Goal: Information Seeking & Learning: Learn about a topic

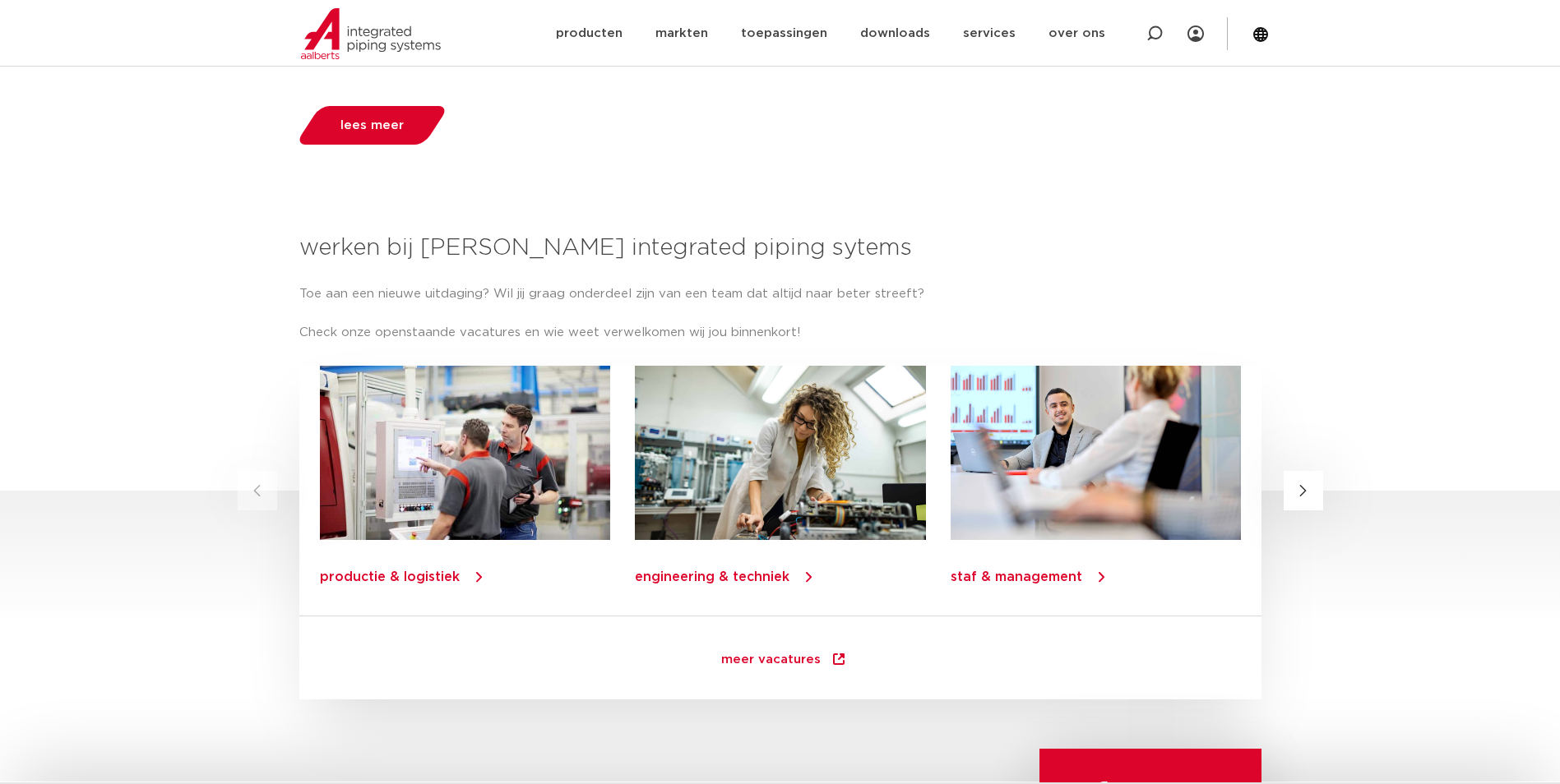
scroll to position [1891, 0]
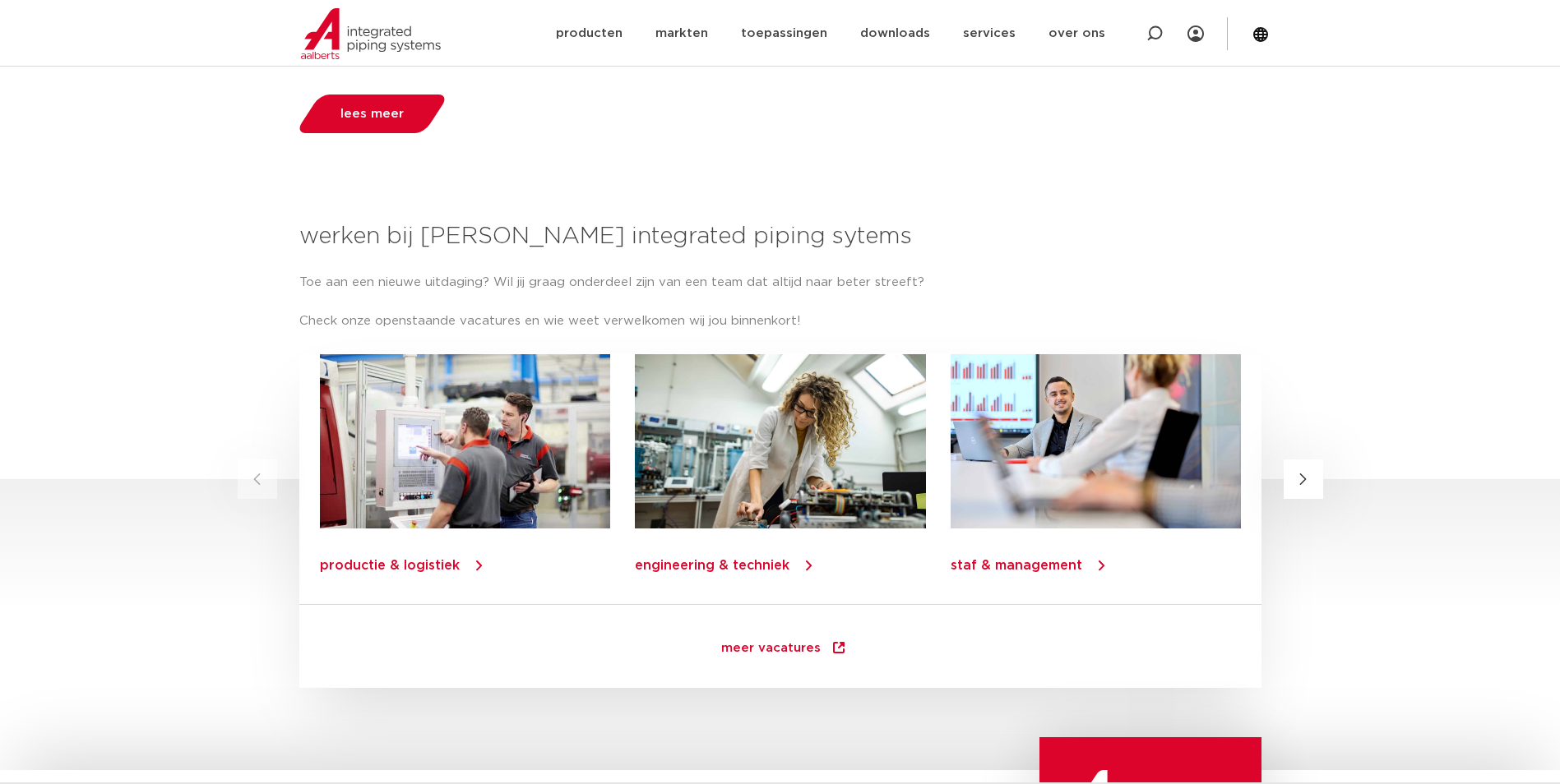
click at [1025, 566] on link "staf & management" at bounding box center [1016, 565] width 132 height 13
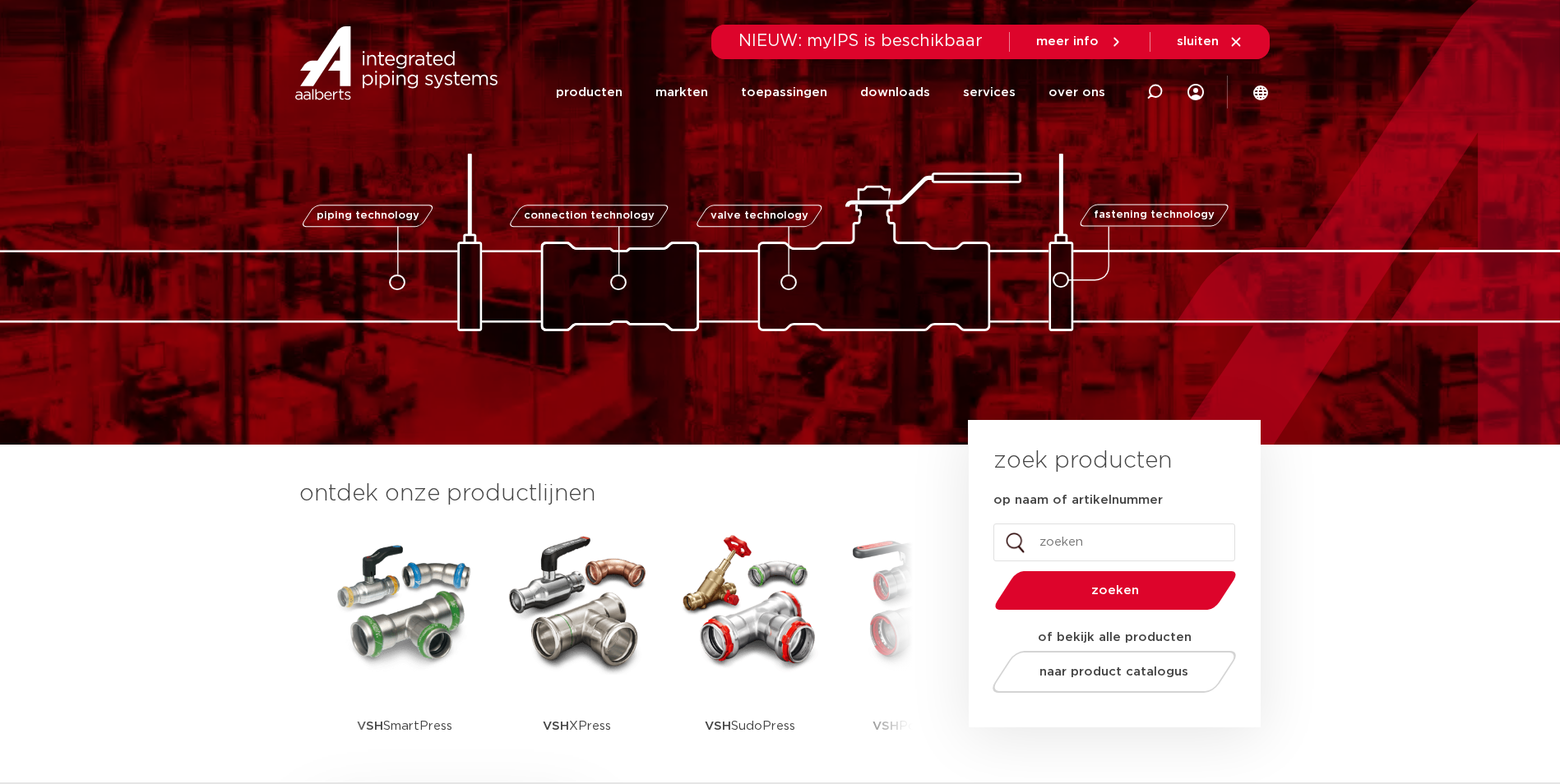
scroll to position [0, 0]
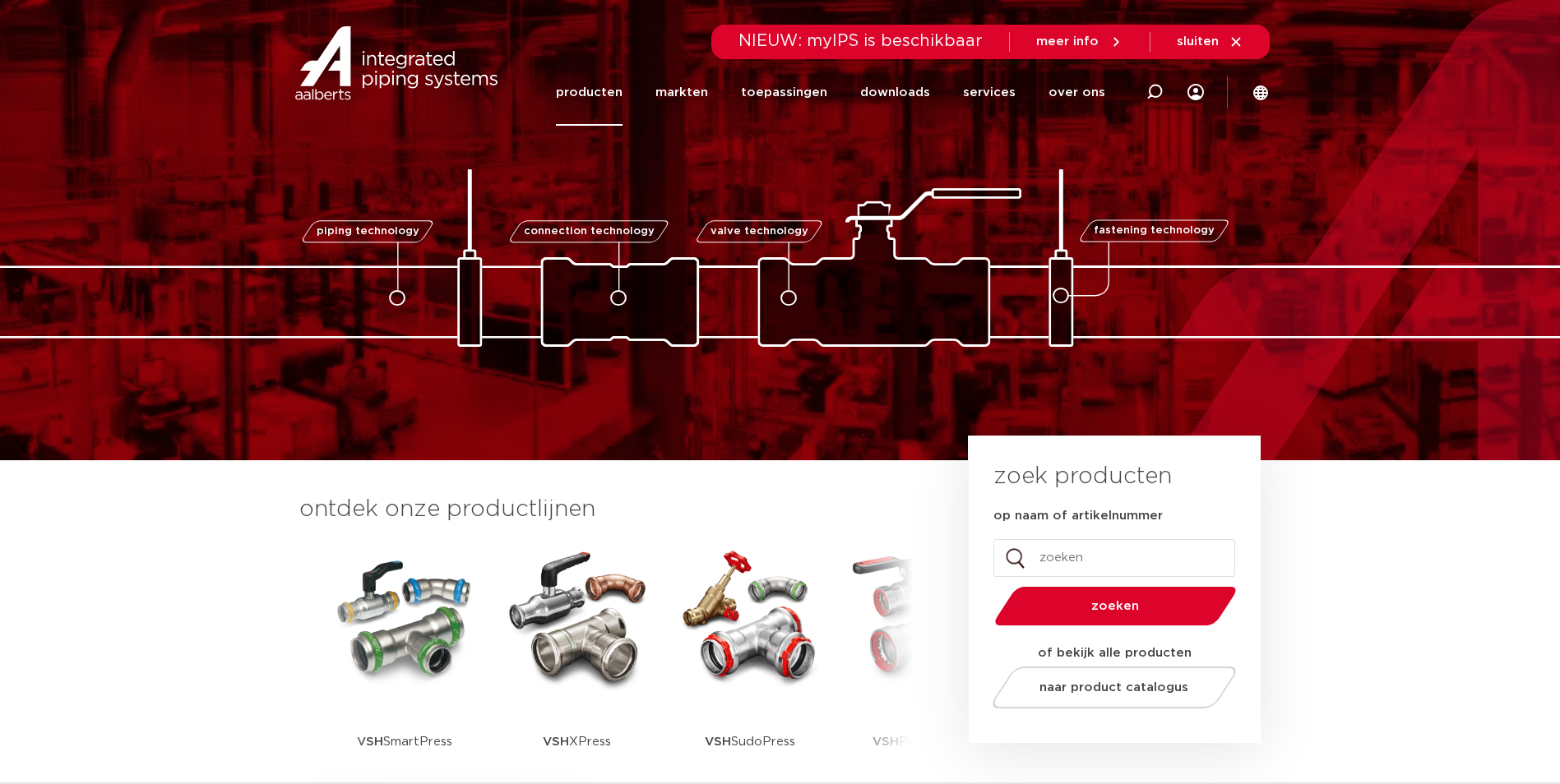
click at [607, 86] on link "producten" at bounding box center [589, 92] width 67 height 67
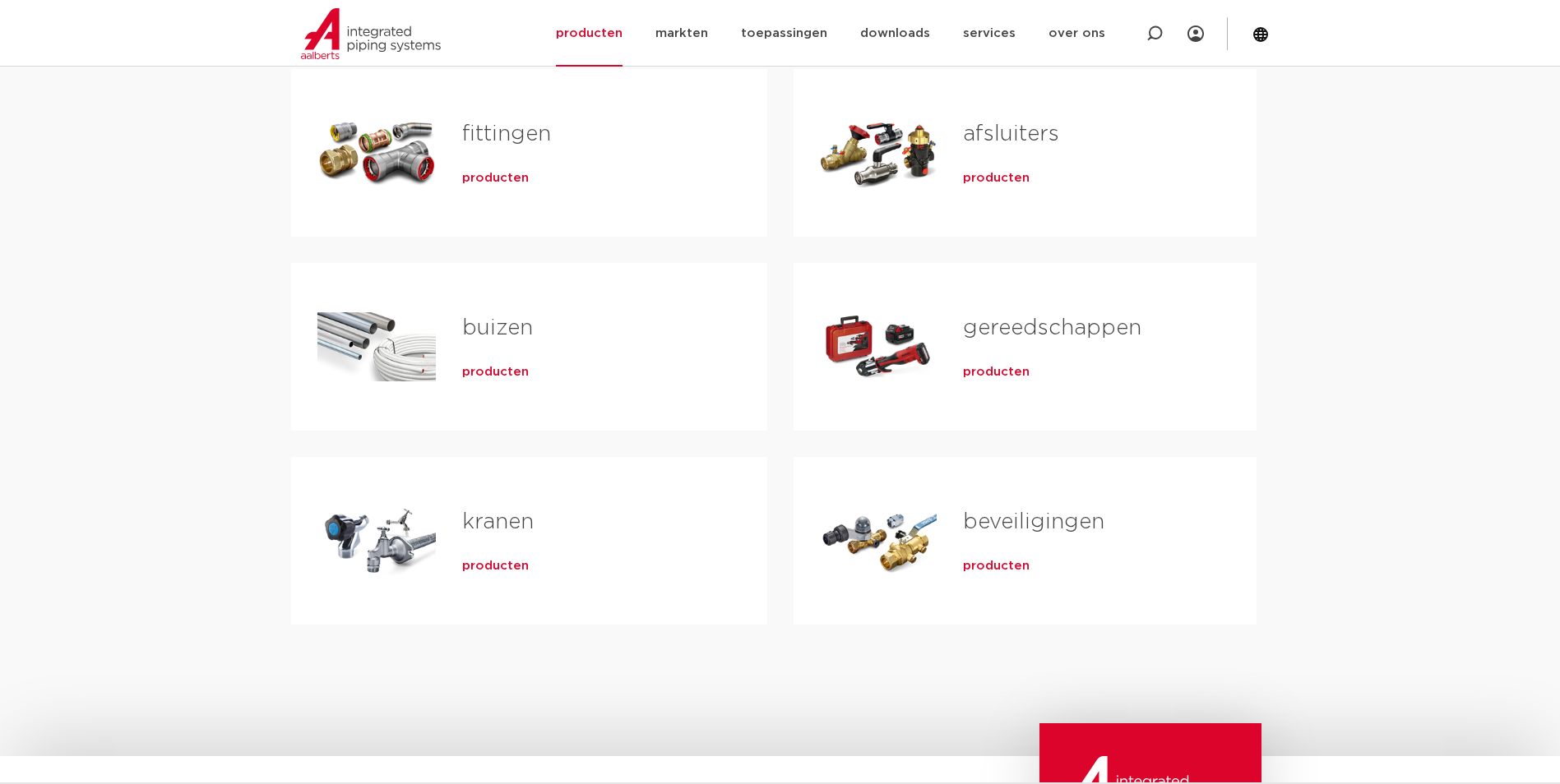
scroll to position [329, 0]
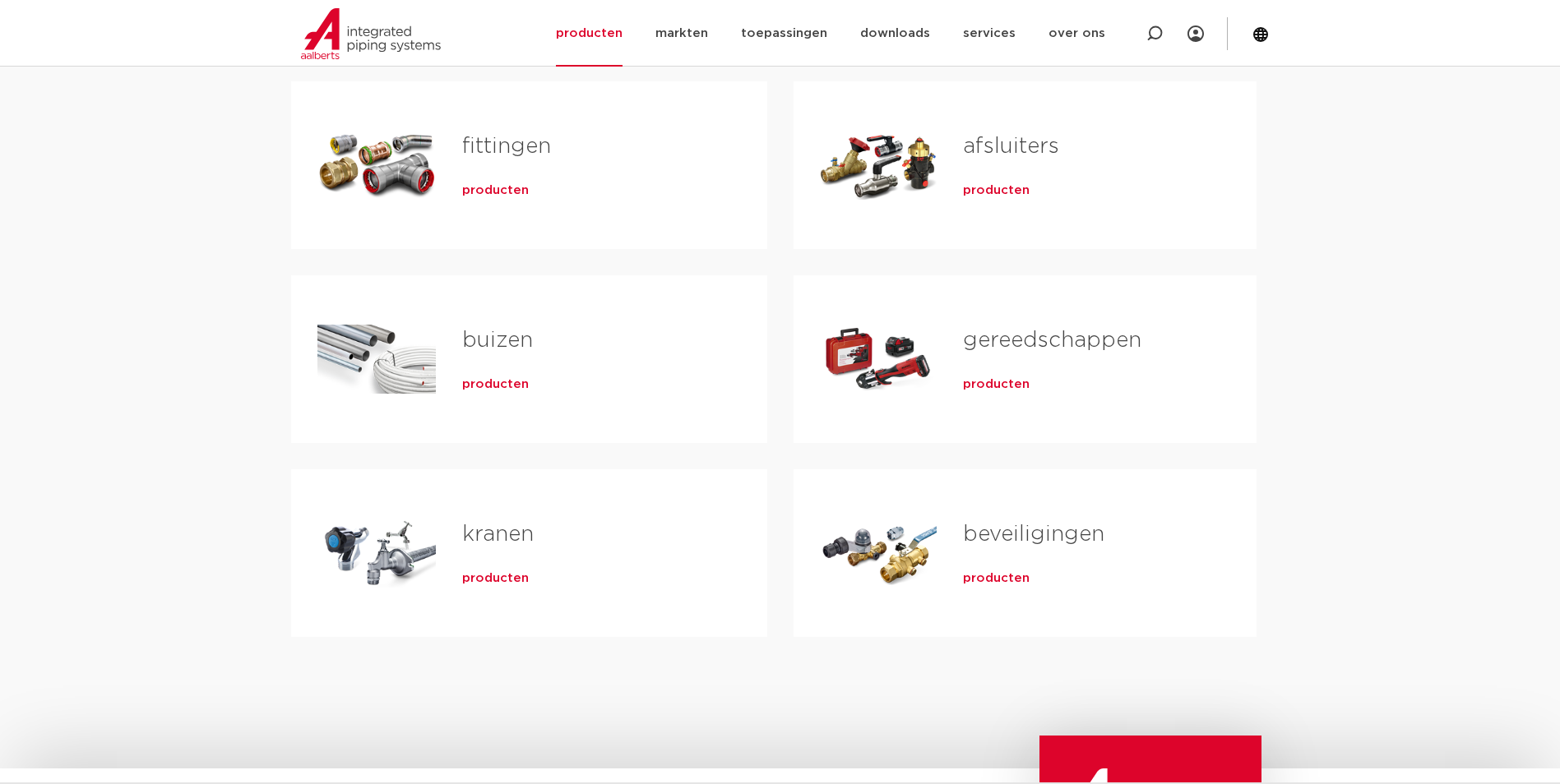
click at [493, 191] on span "producten" at bounding box center [495, 190] width 67 height 17
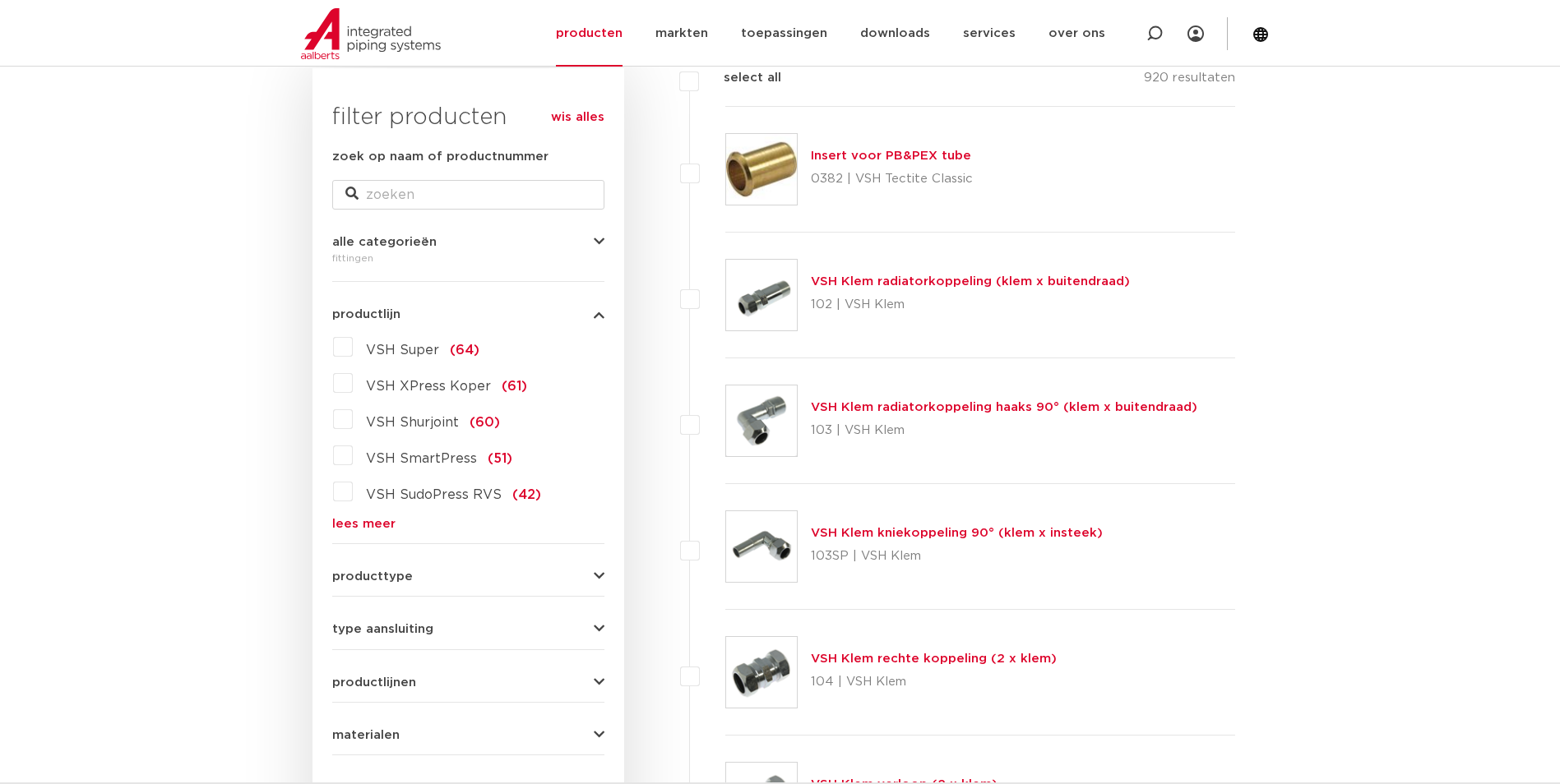
scroll to position [247, 0]
click at [618, 246] on div "wis alles filter producten zoek op naam of productnummer alle categorieën fitti…" at bounding box center [468, 513] width 312 height 885
click at [599, 241] on icon "button" at bounding box center [599, 244] width 11 height 12
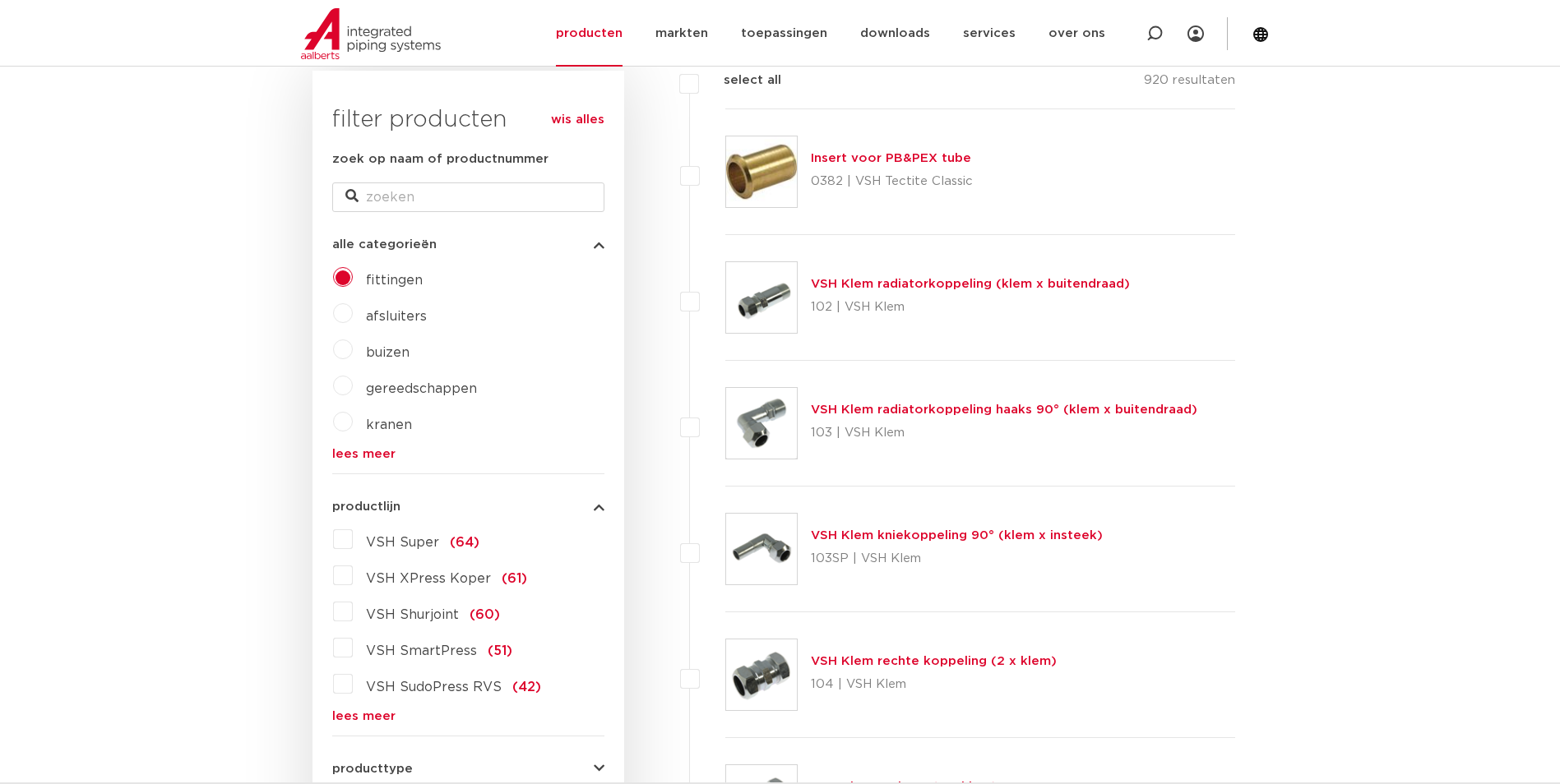
click at [599, 241] on icon "button" at bounding box center [599, 244] width 11 height 12
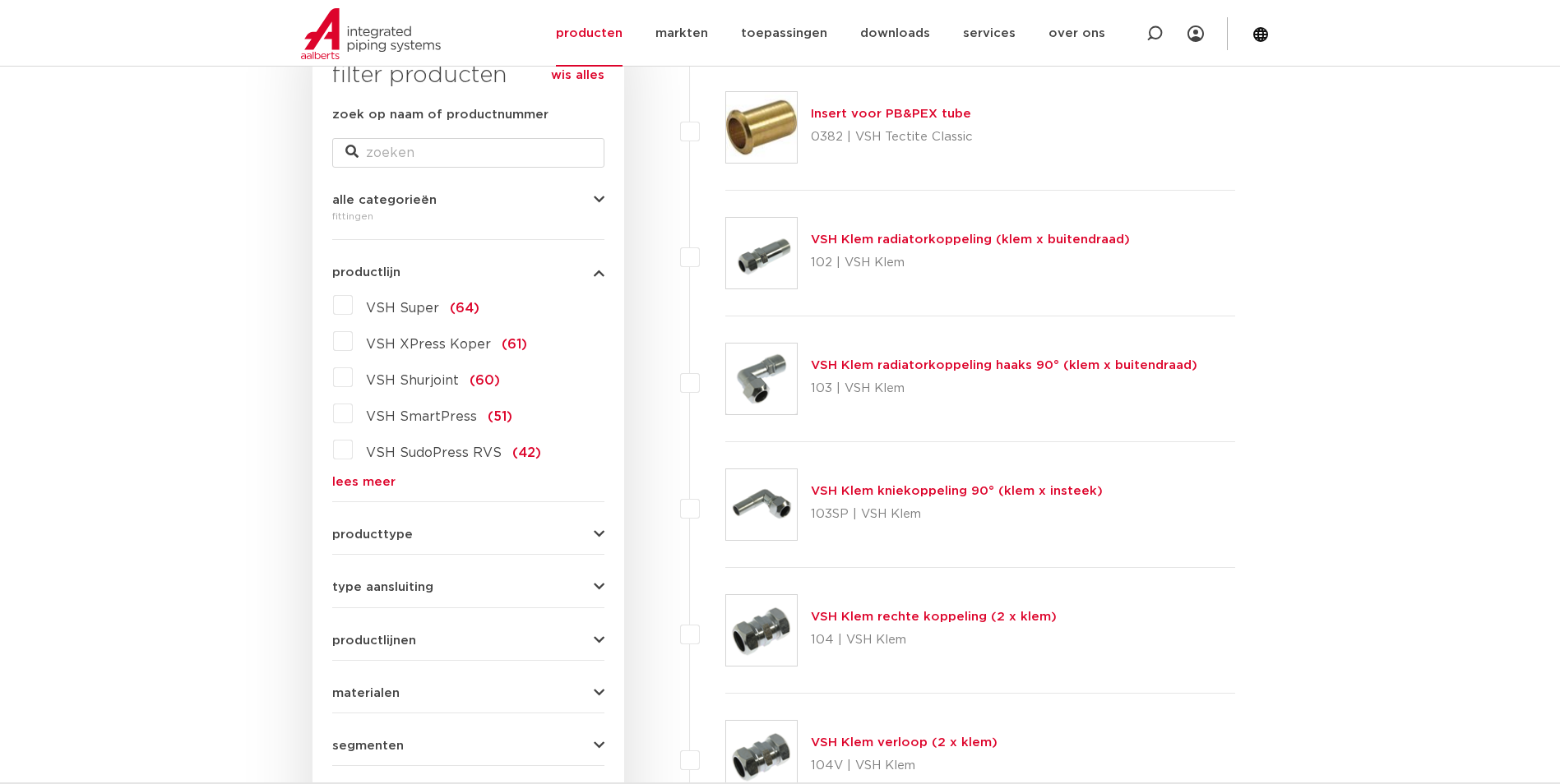
scroll to position [329, 0]
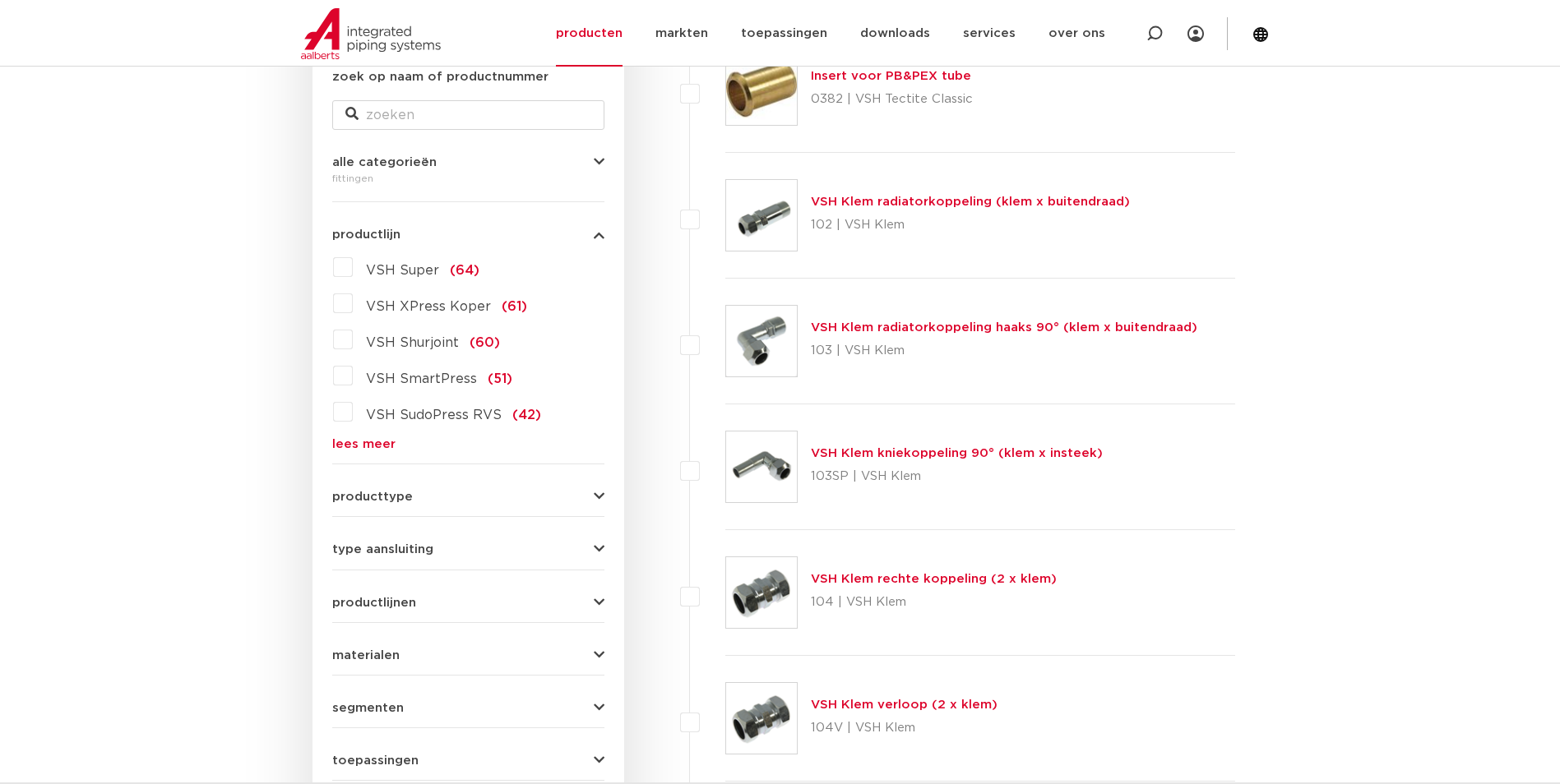
click at [599, 493] on icon "button" at bounding box center [599, 497] width 11 height 12
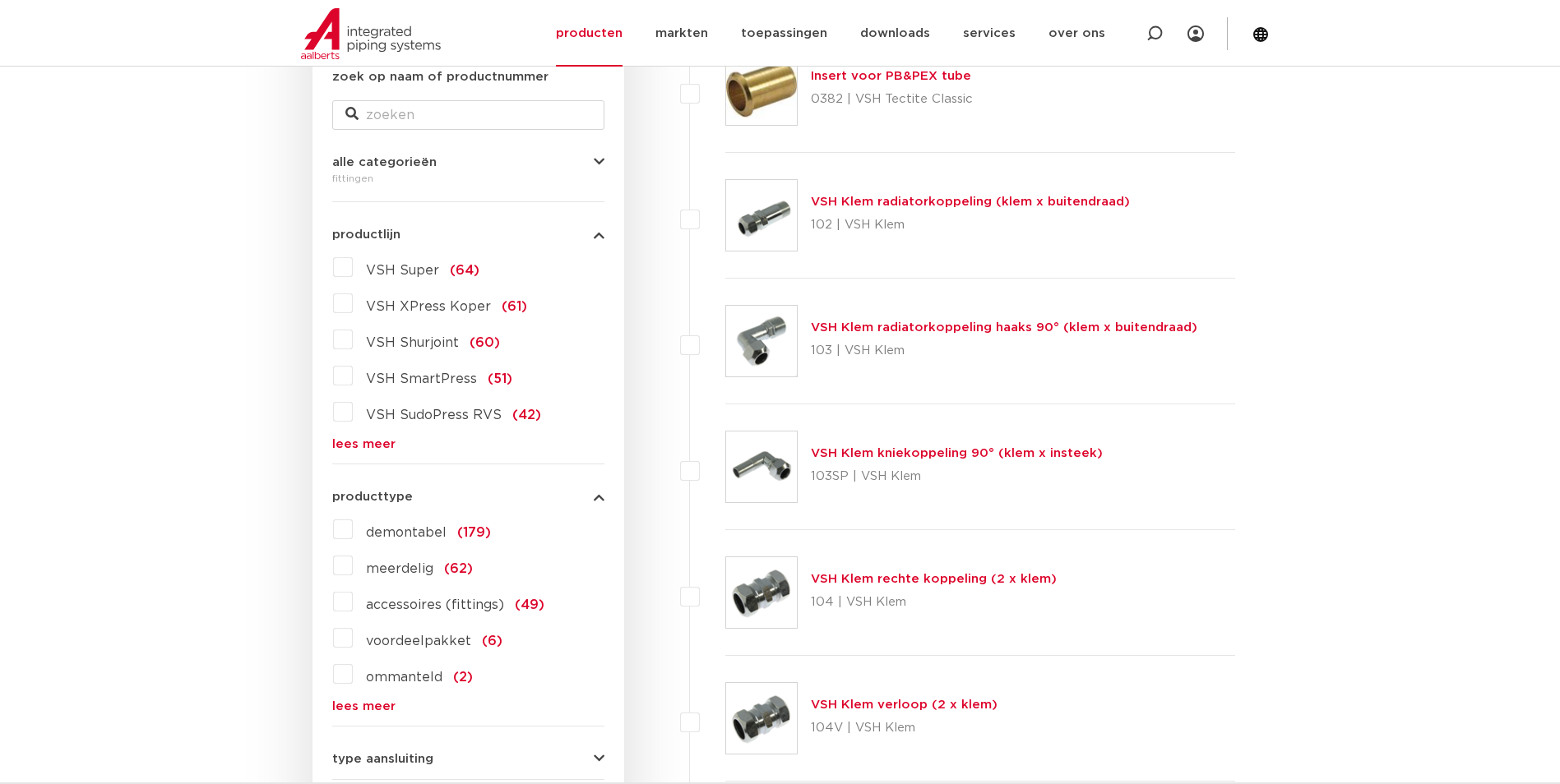
click at [599, 493] on icon "button" at bounding box center [599, 497] width 11 height 12
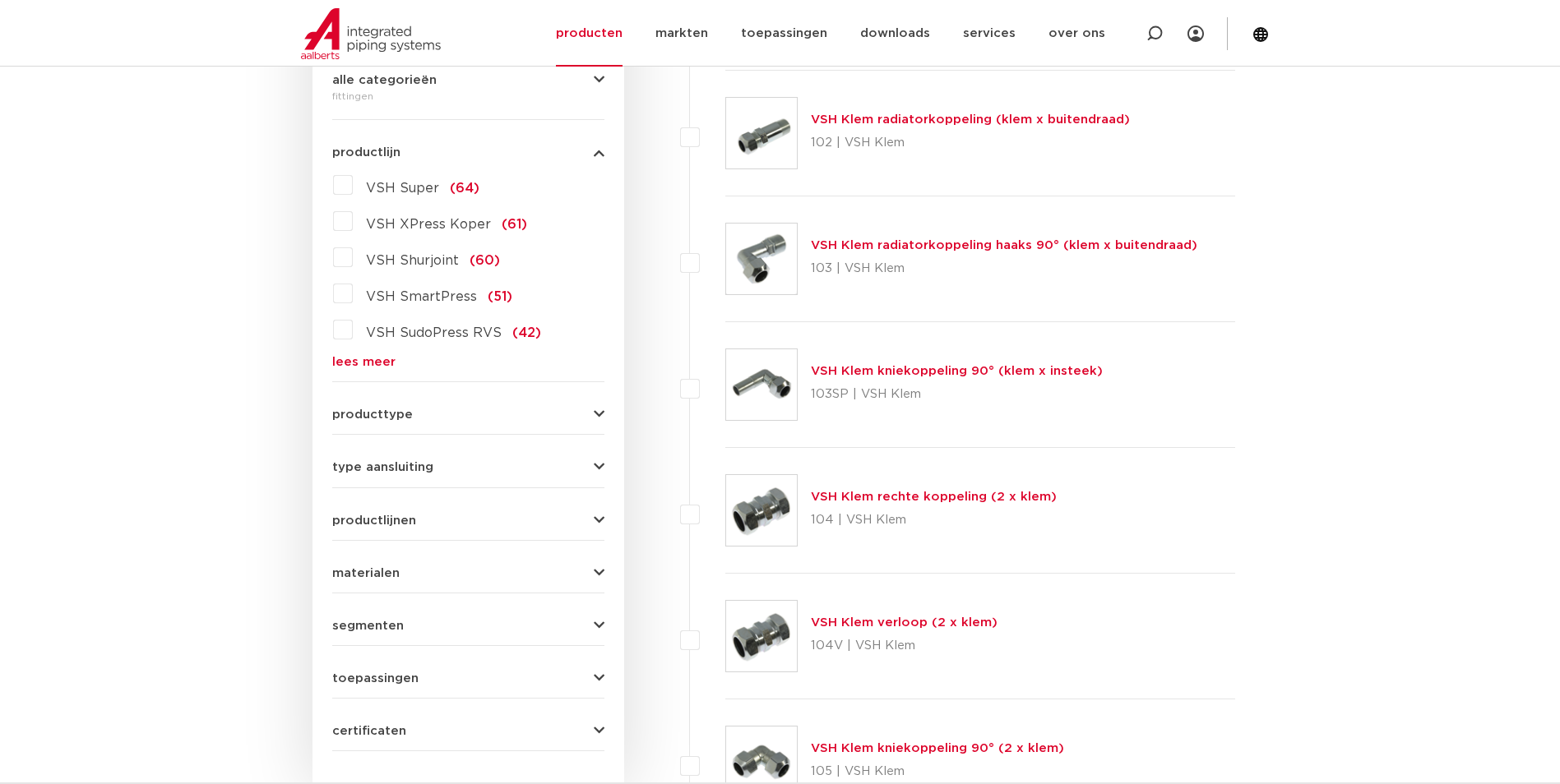
scroll to position [493, 0]
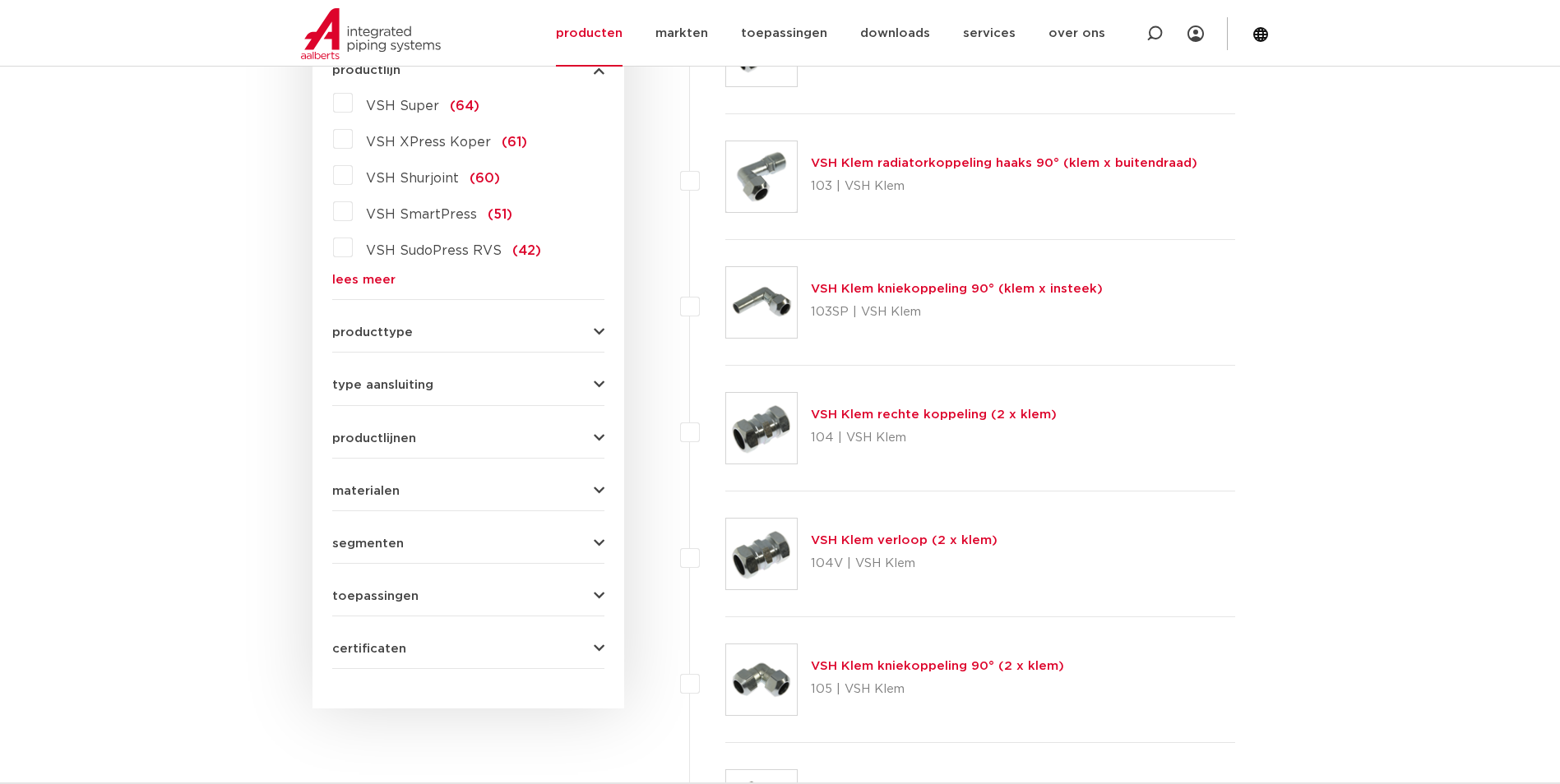
click at [596, 383] on icon "button" at bounding box center [599, 385] width 11 height 12
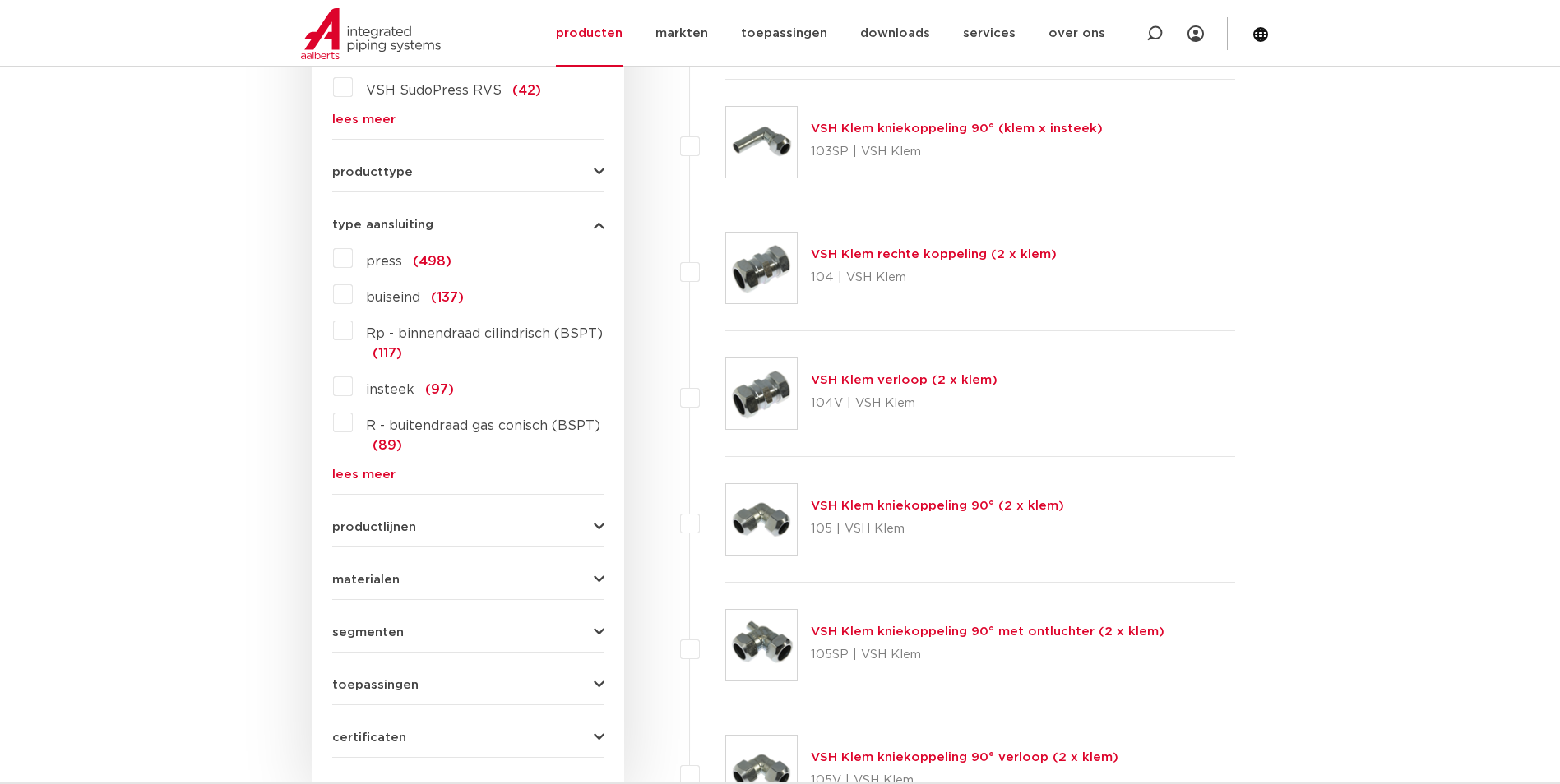
scroll to position [657, 0]
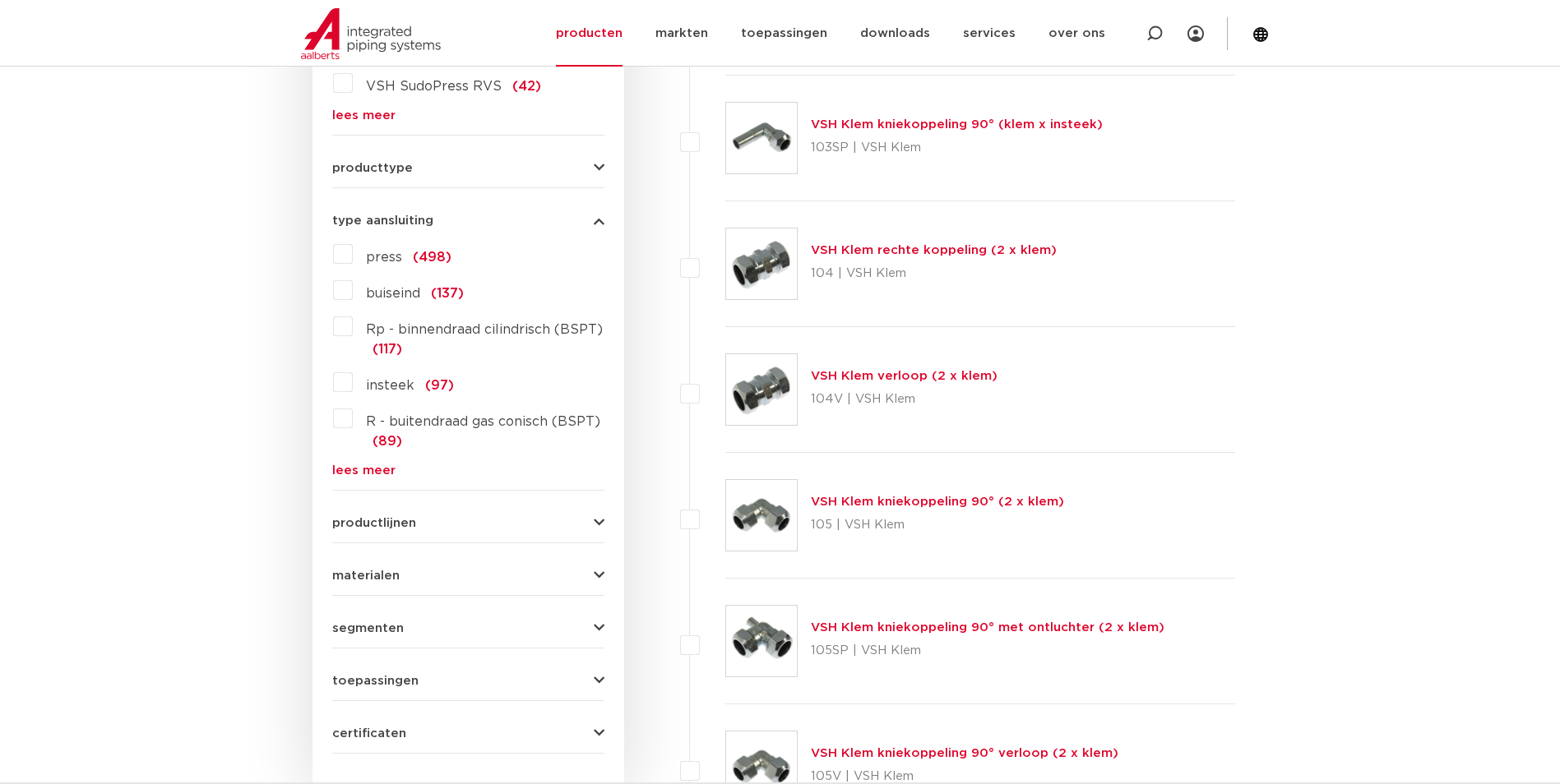
click at [598, 517] on icon "button" at bounding box center [599, 523] width 11 height 12
click at [598, 517] on button "productlijnen" at bounding box center [468, 523] width 272 height 12
click at [598, 570] on icon "button" at bounding box center [599, 576] width 11 height 12
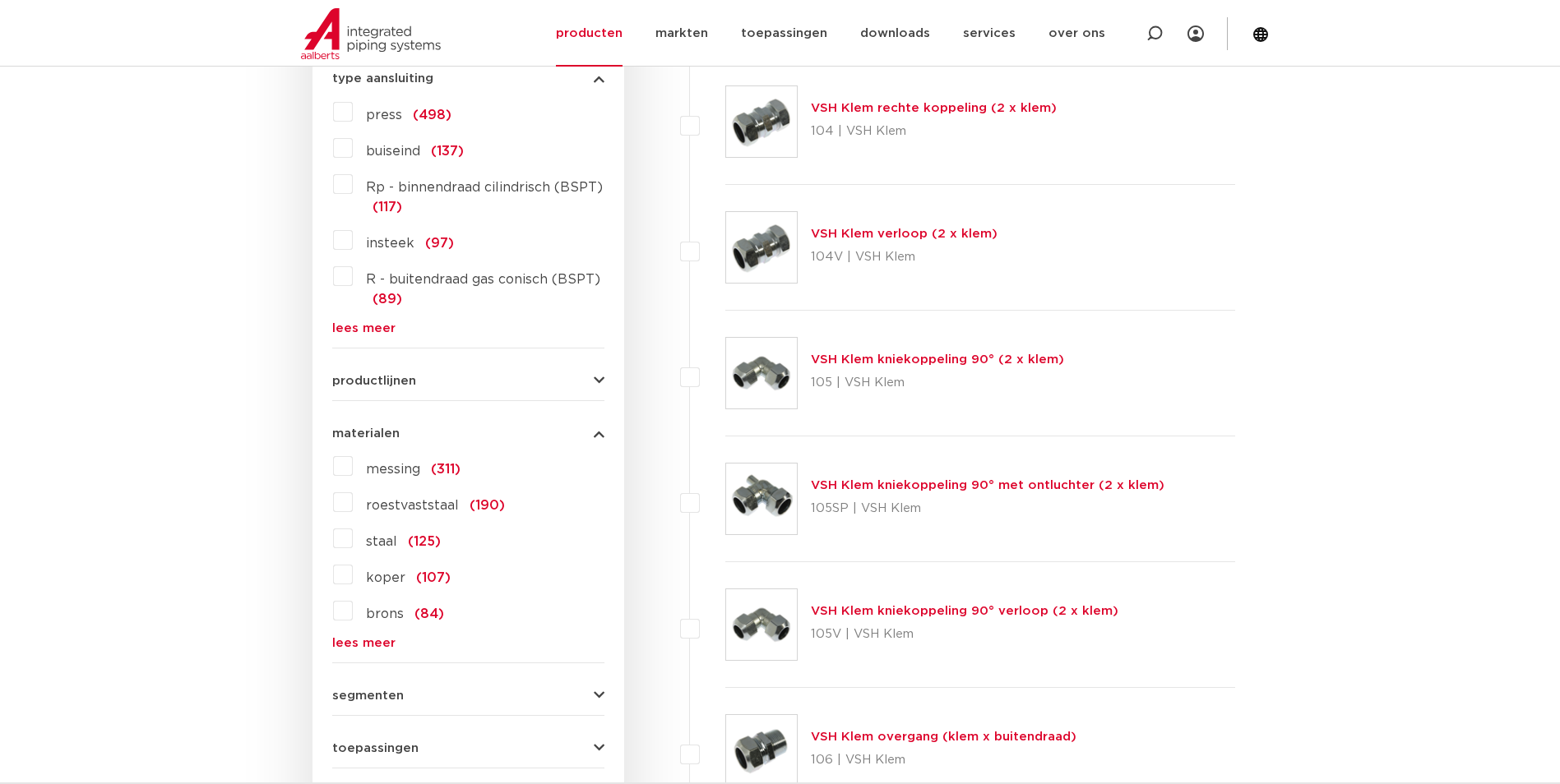
scroll to position [822, 0]
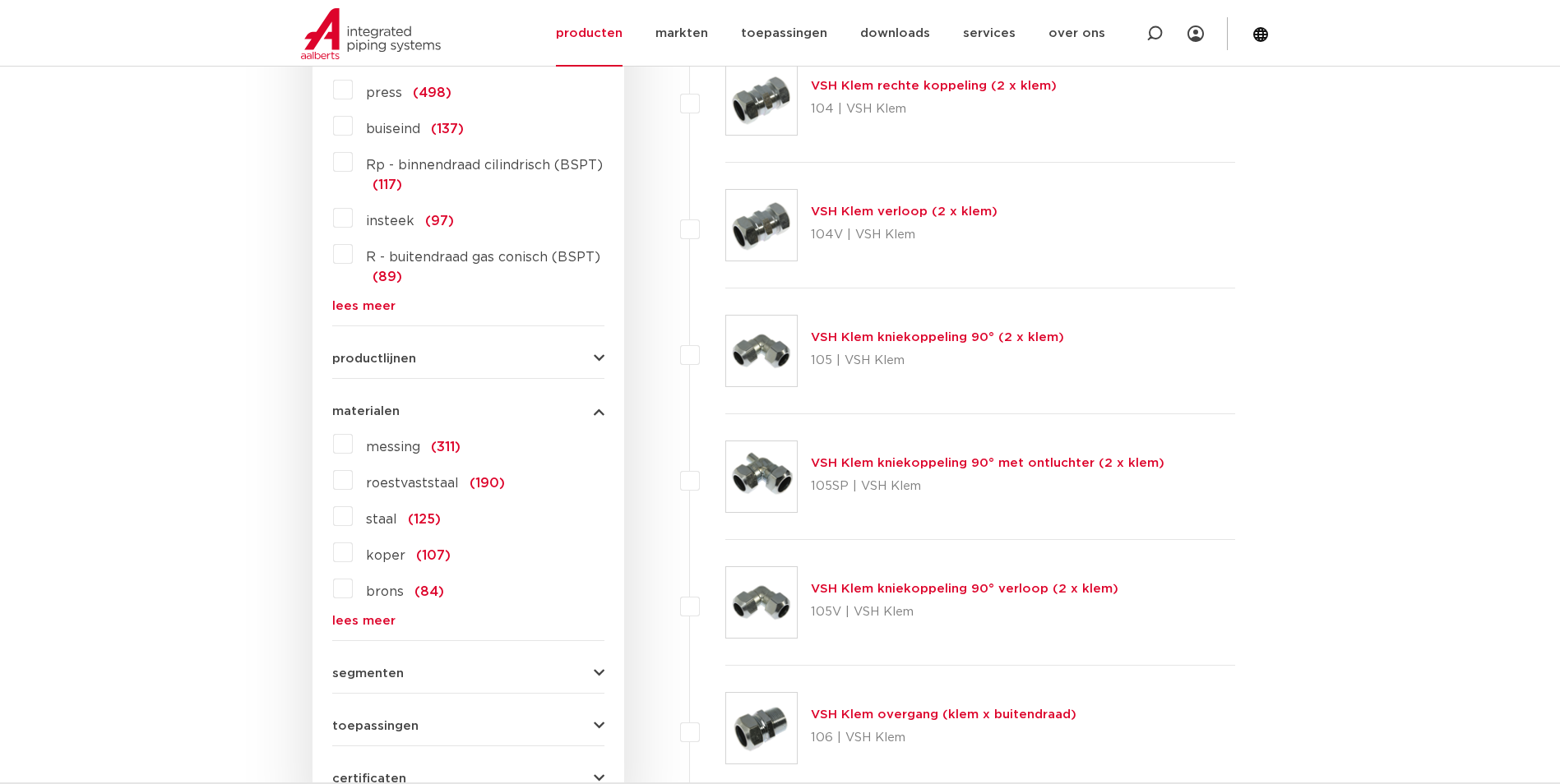
click at [353, 445] on label "messing (311)" at bounding box center [407, 443] width 108 height 26
click at [0, 0] on input "messing (311)" at bounding box center [0, 0] width 0 height 0
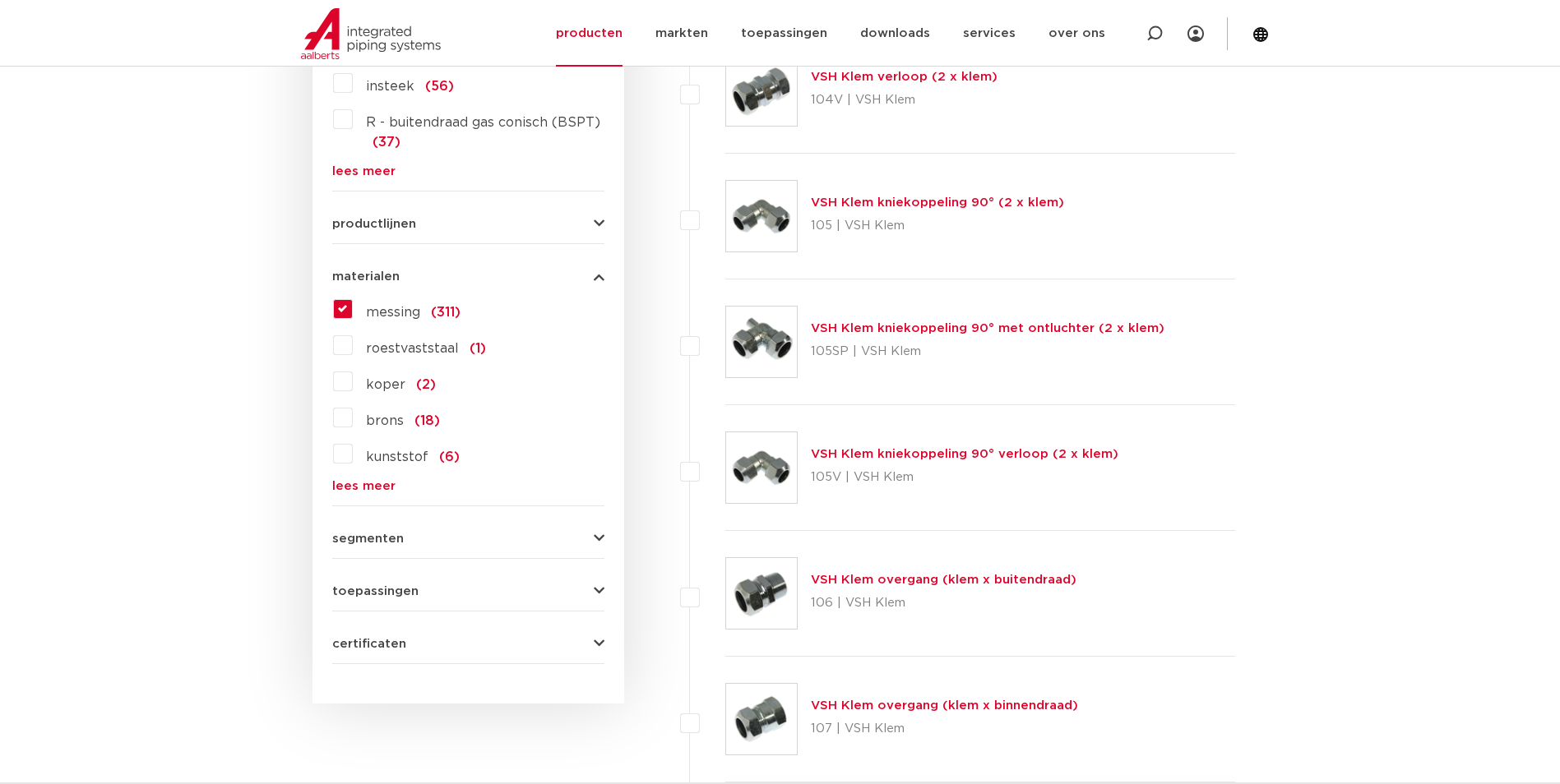
scroll to position [986, 0]
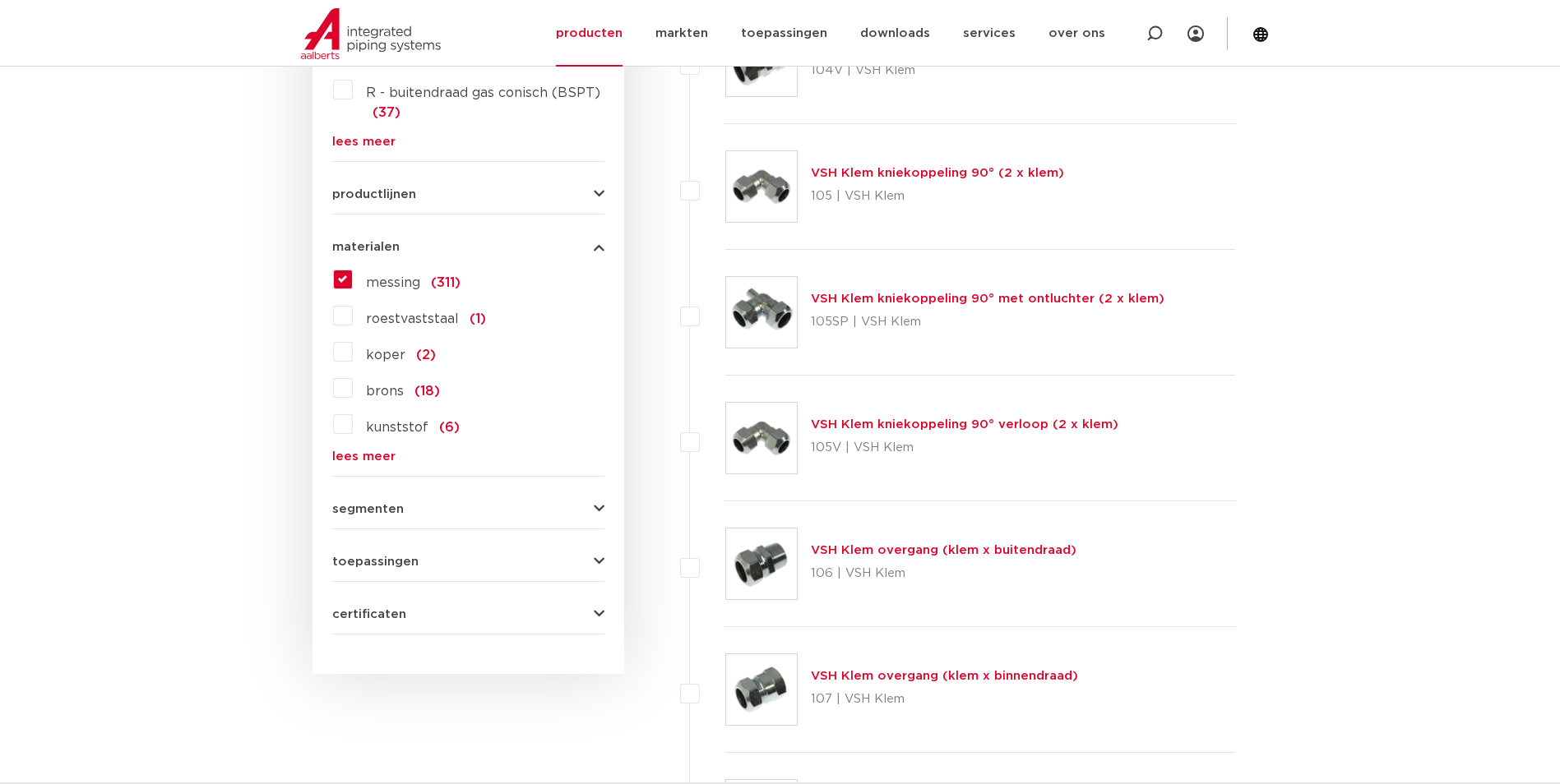
click at [597, 511] on icon "button" at bounding box center [599, 509] width 11 height 12
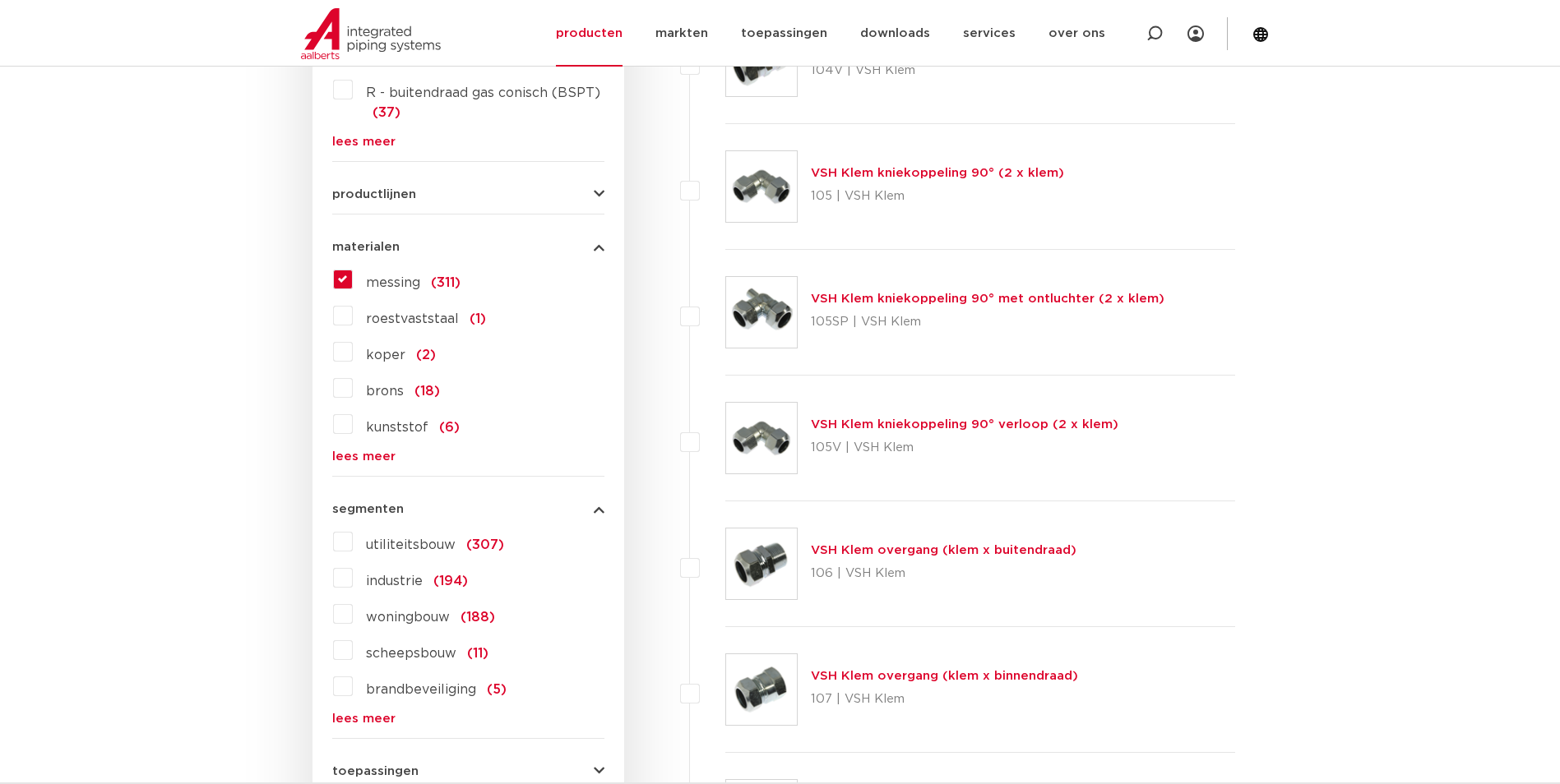
click at [597, 511] on icon "button" at bounding box center [599, 509] width 11 height 12
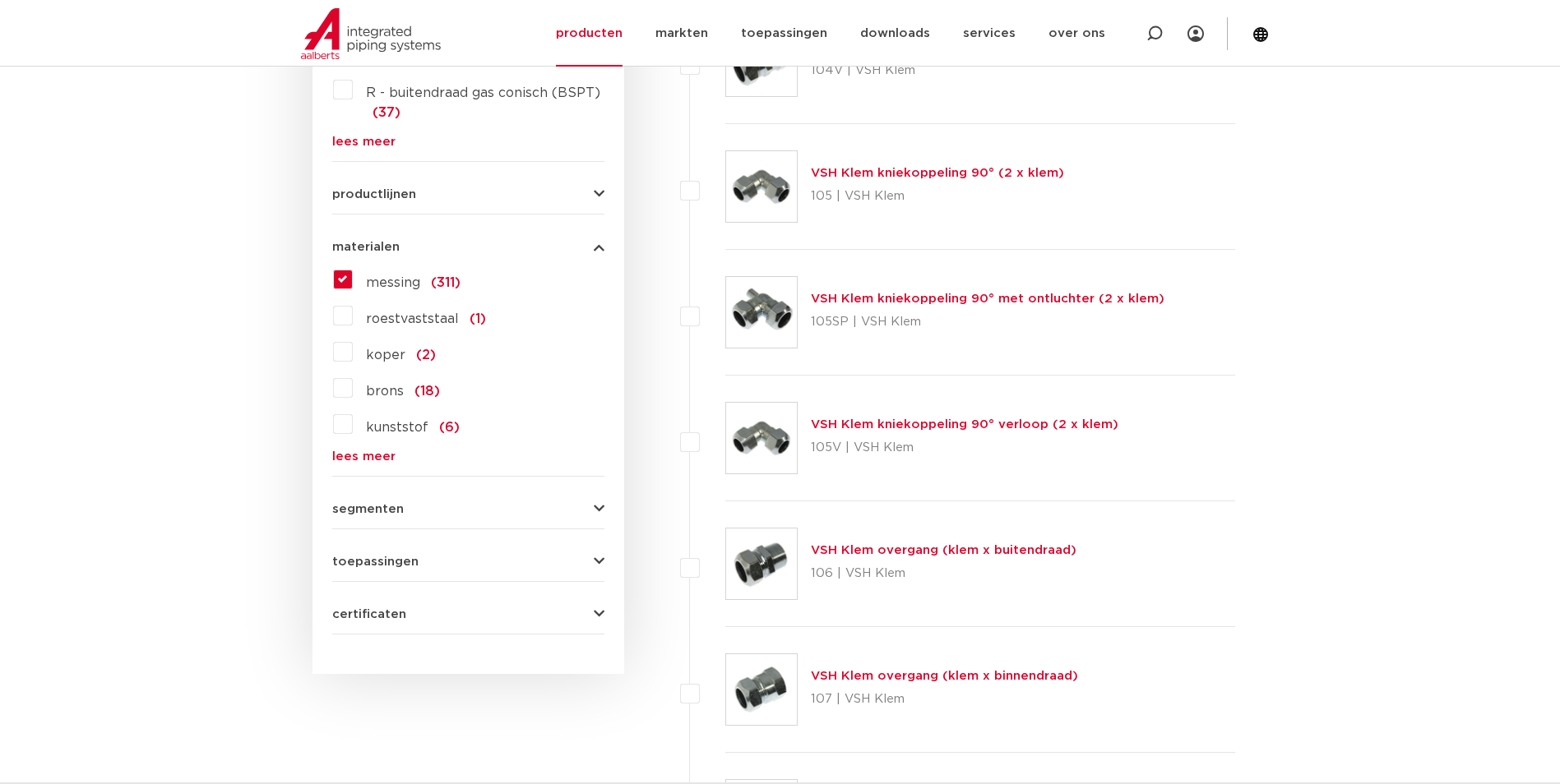
click at [599, 563] on icon "button" at bounding box center [599, 562] width 11 height 12
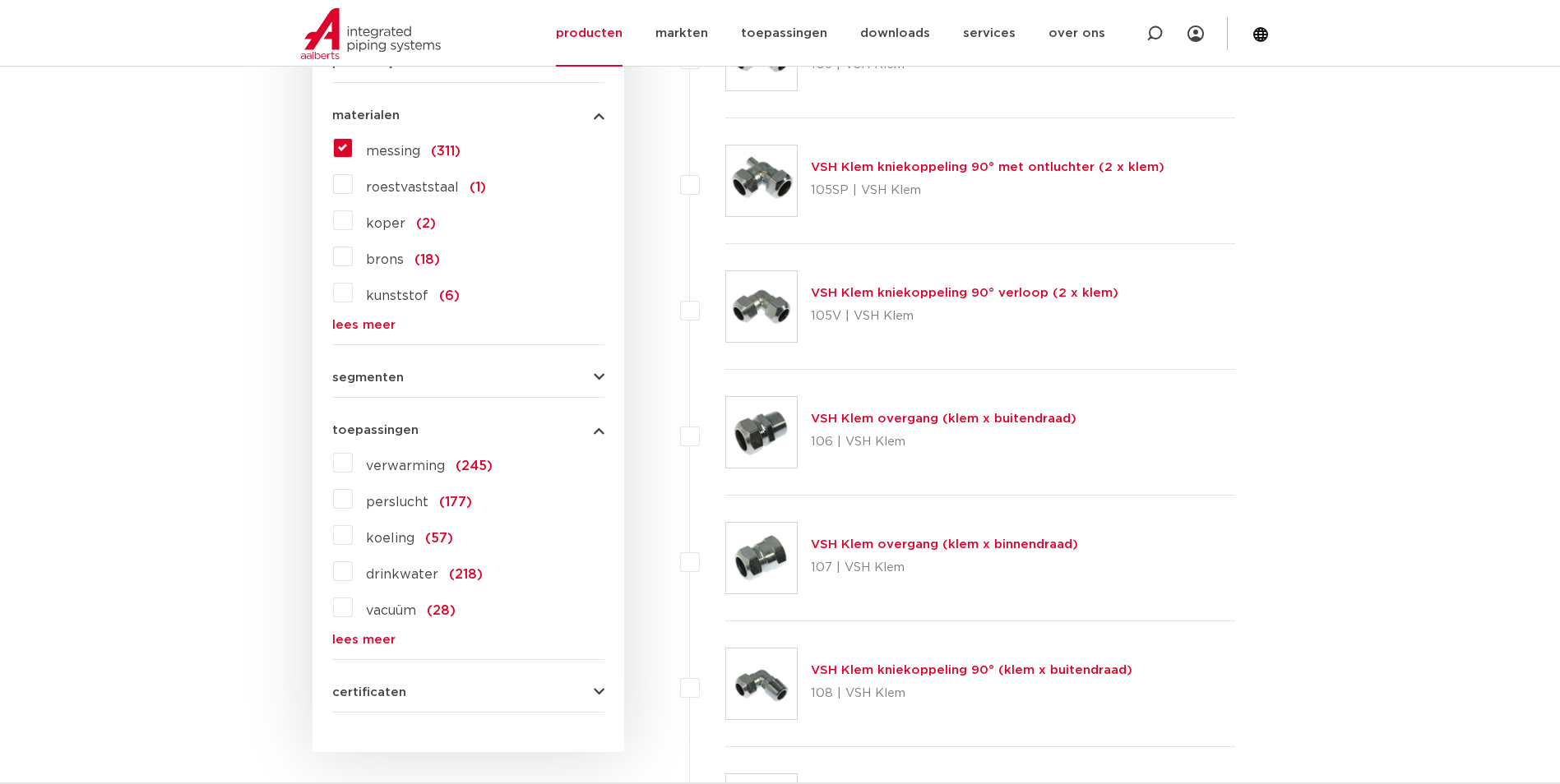
scroll to position [1151, 0]
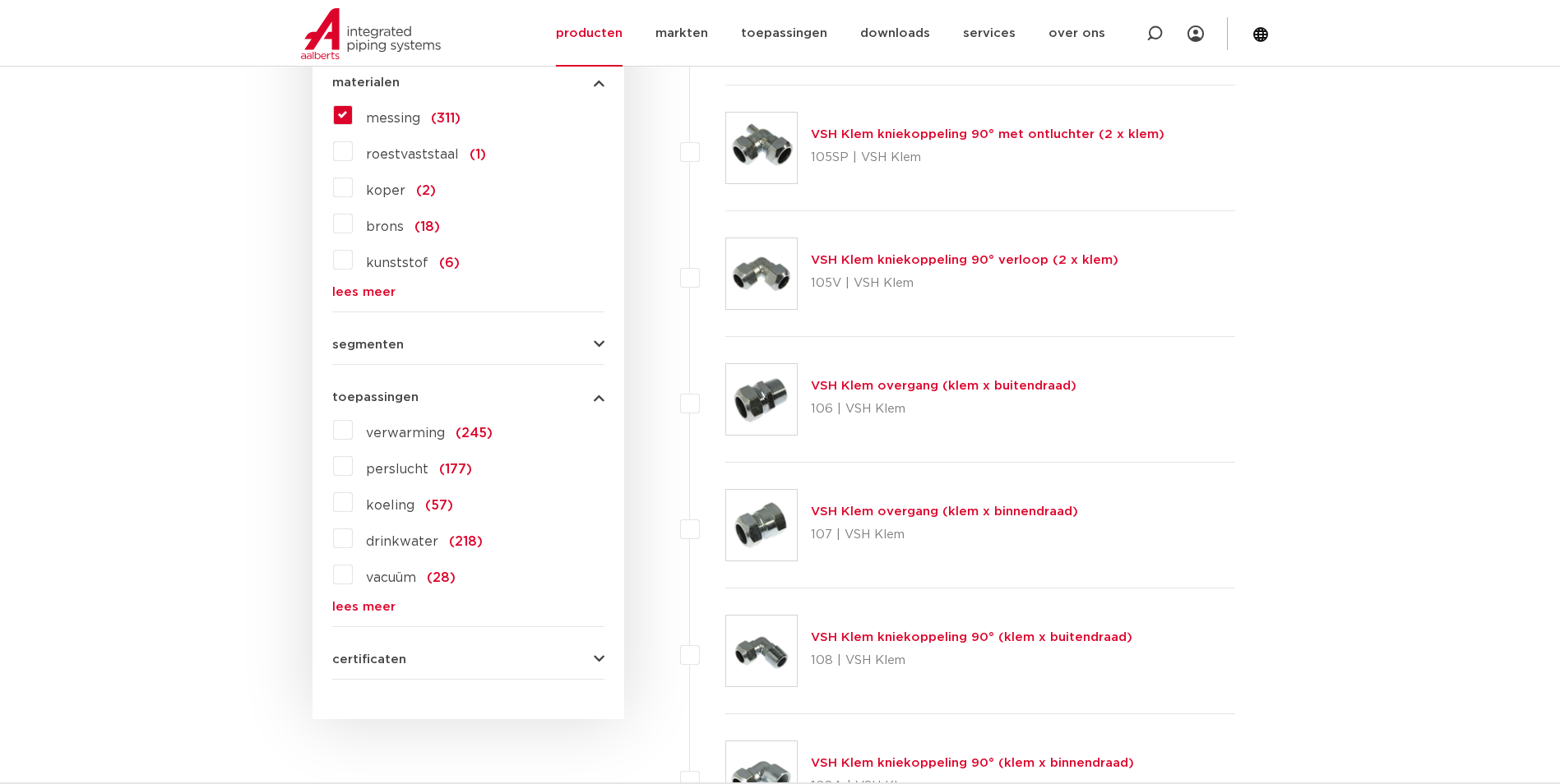
click at [464, 428] on span "(245)" at bounding box center [473, 432] width 37 height 13
click at [0, 0] on input "verwarming (245)" at bounding box center [0, 0] width 0 height 0
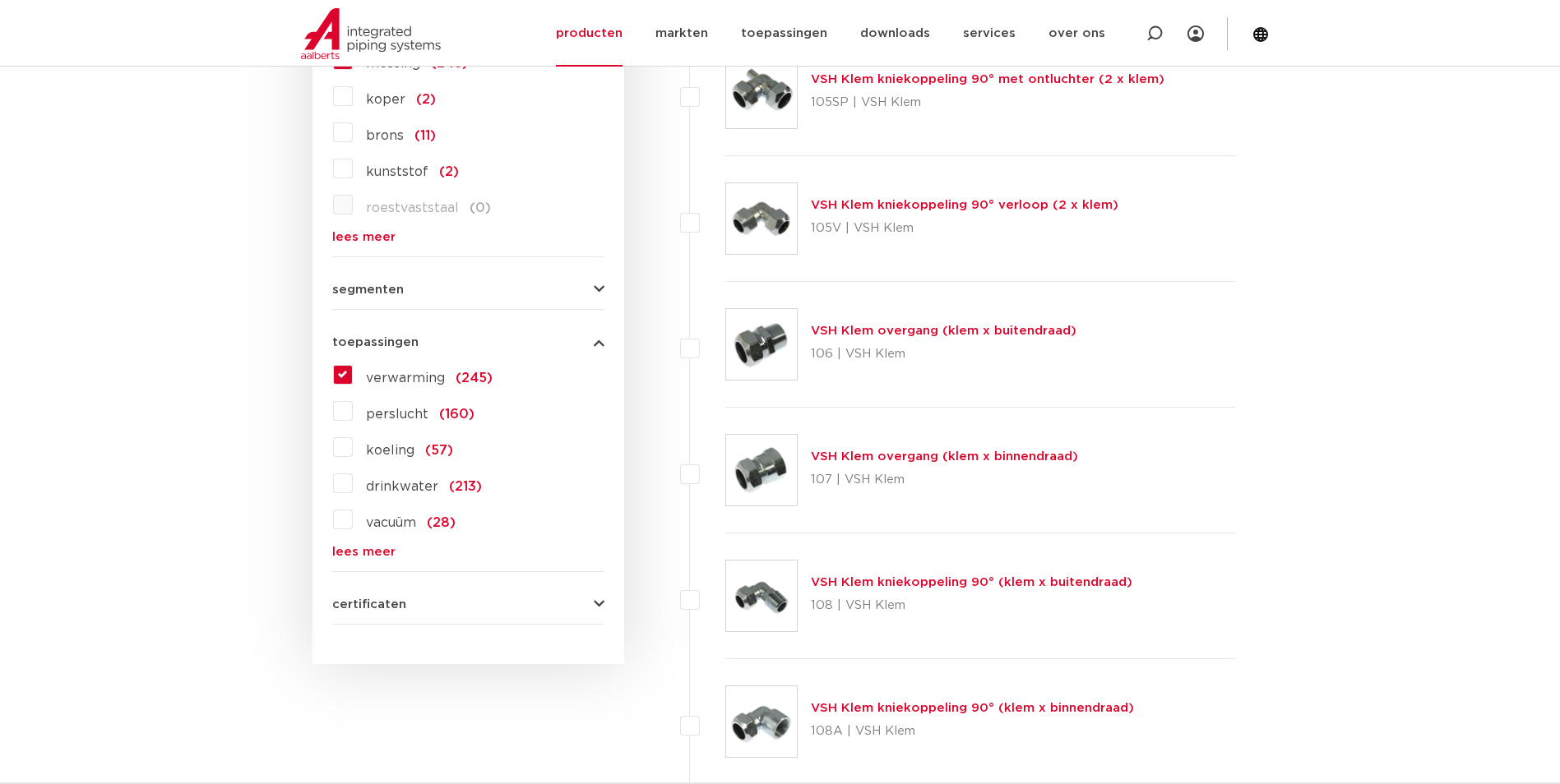
scroll to position [1315, 0]
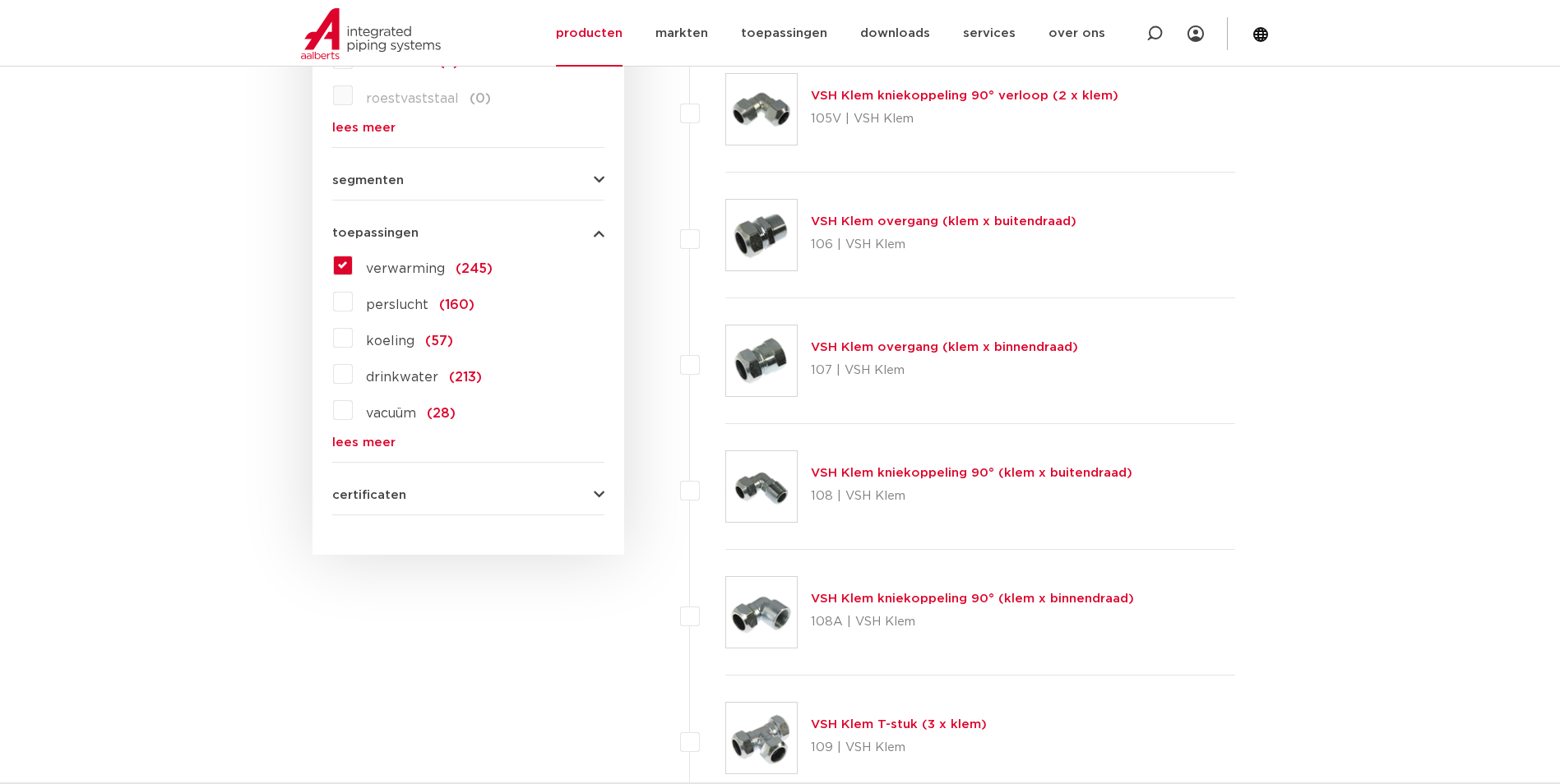
click at [353, 265] on label "verwarming (245)" at bounding box center [423, 265] width 140 height 26
click at [0, 0] on input "verwarming (245)" at bounding box center [0, 0] width 0 height 0
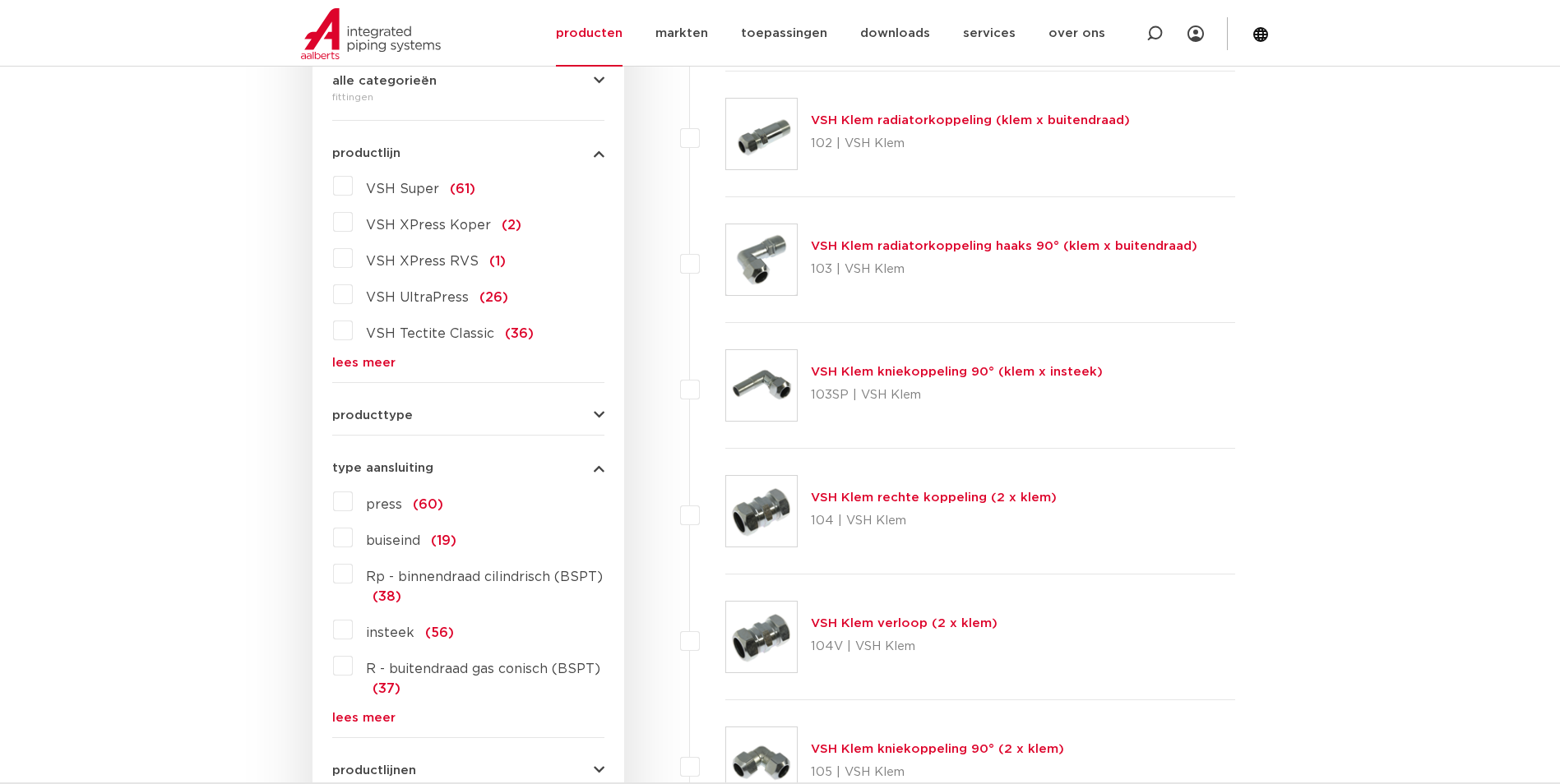
scroll to position [329, 0]
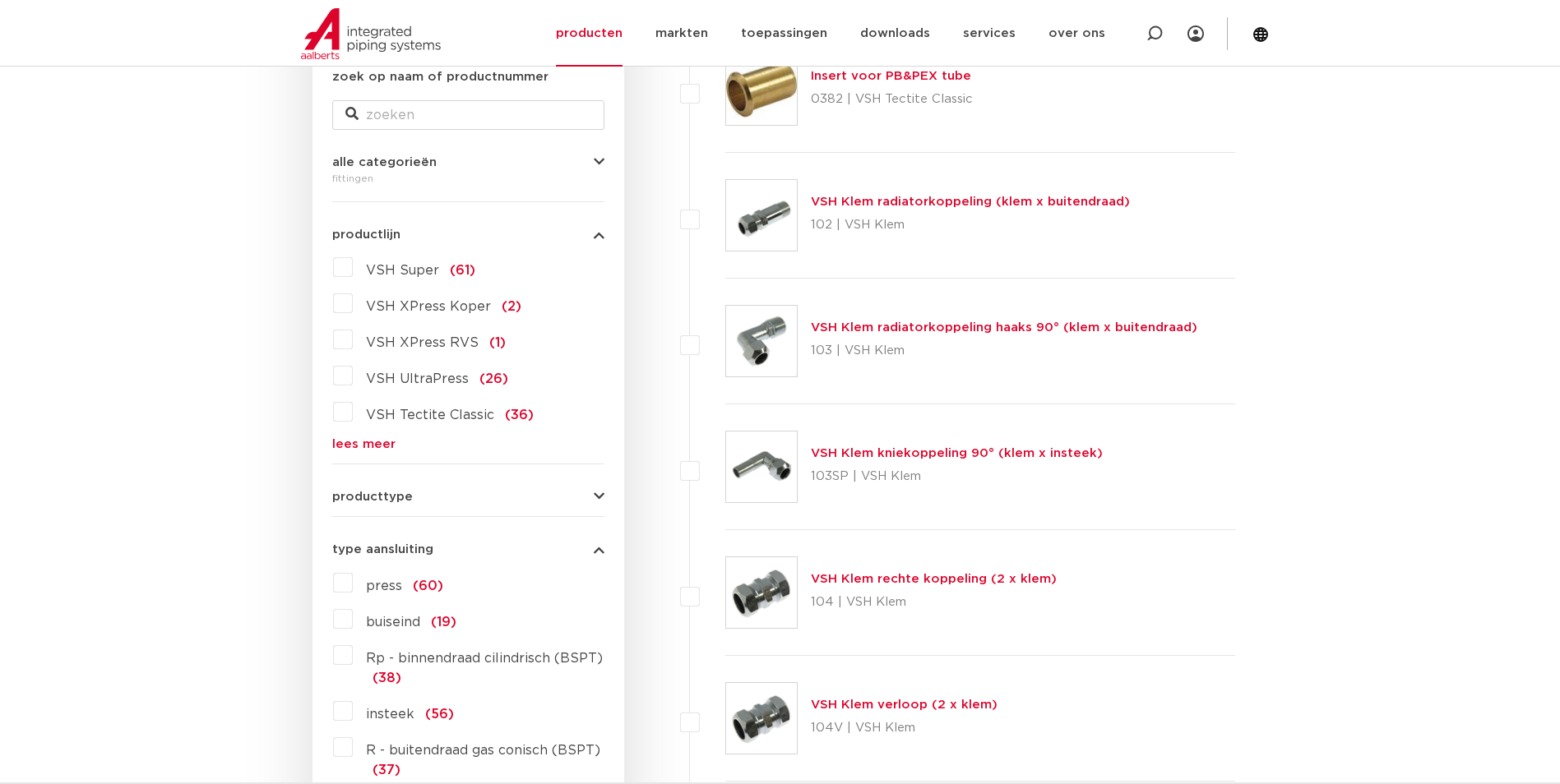
click at [600, 166] on icon "button" at bounding box center [599, 162] width 11 height 12
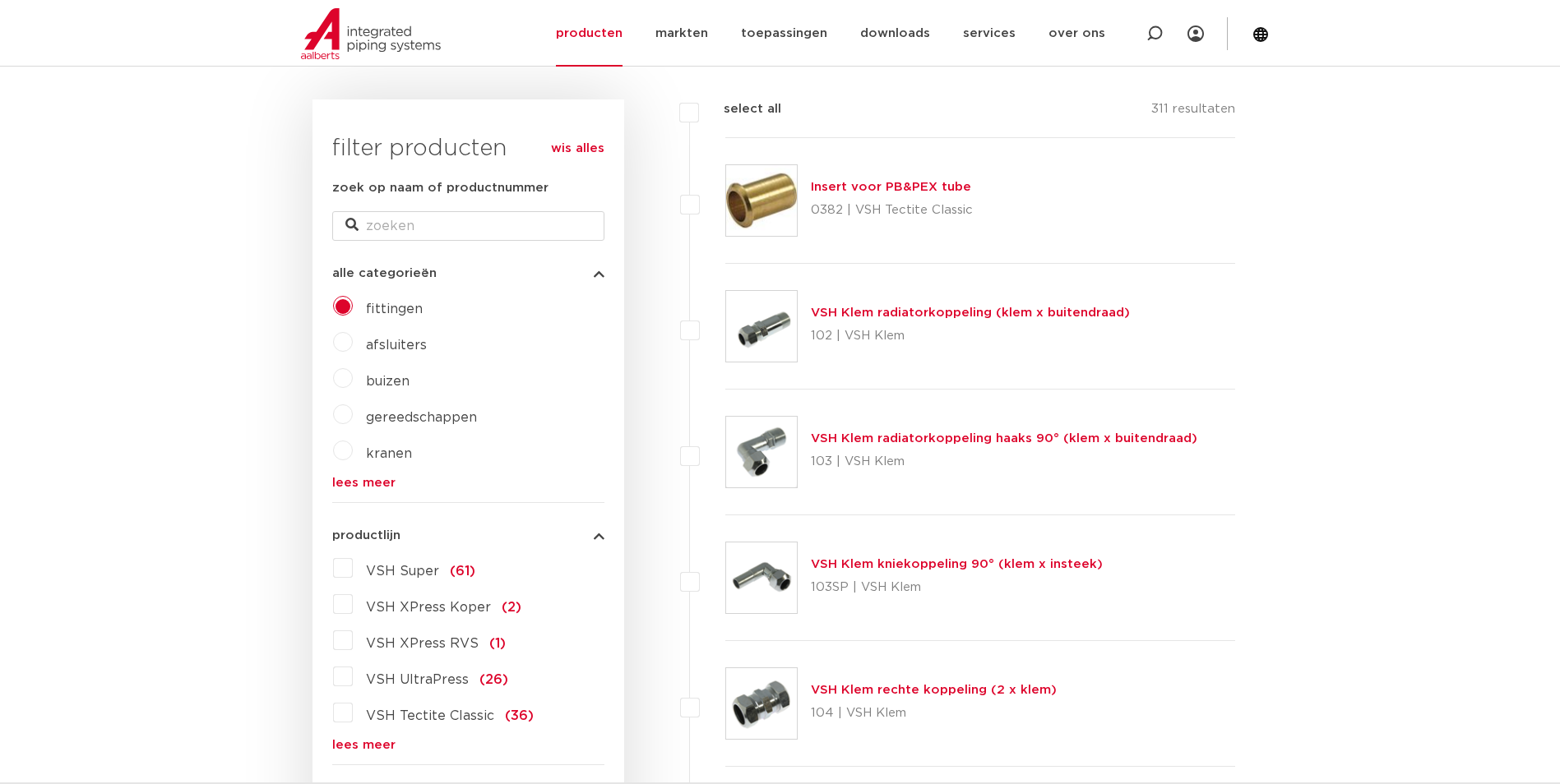
scroll to position [247, 0]
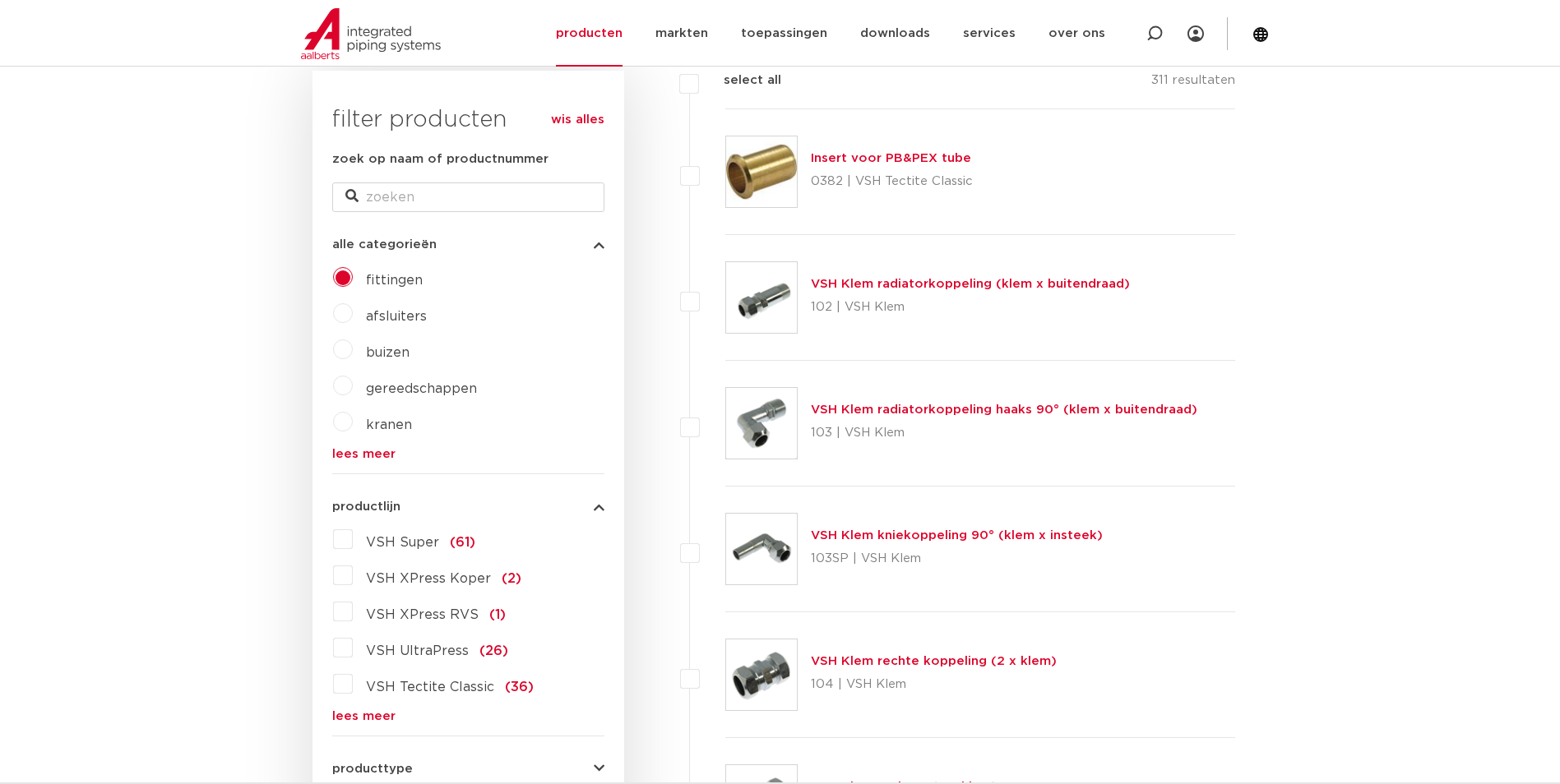
click at [601, 243] on icon "button" at bounding box center [599, 244] width 11 height 12
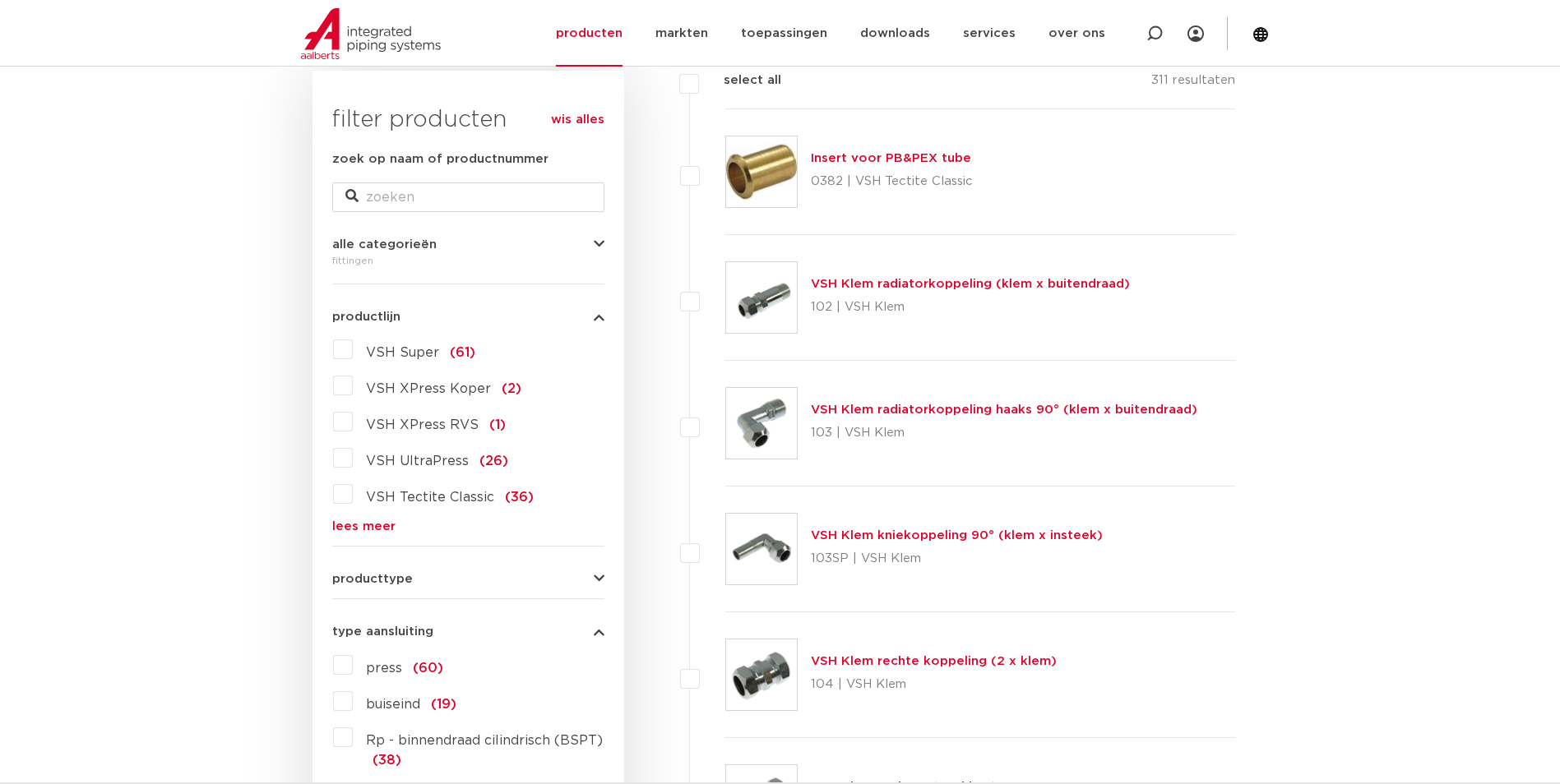
click at [599, 239] on icon "button" at bounding box center [599, 244] width 11 height 12
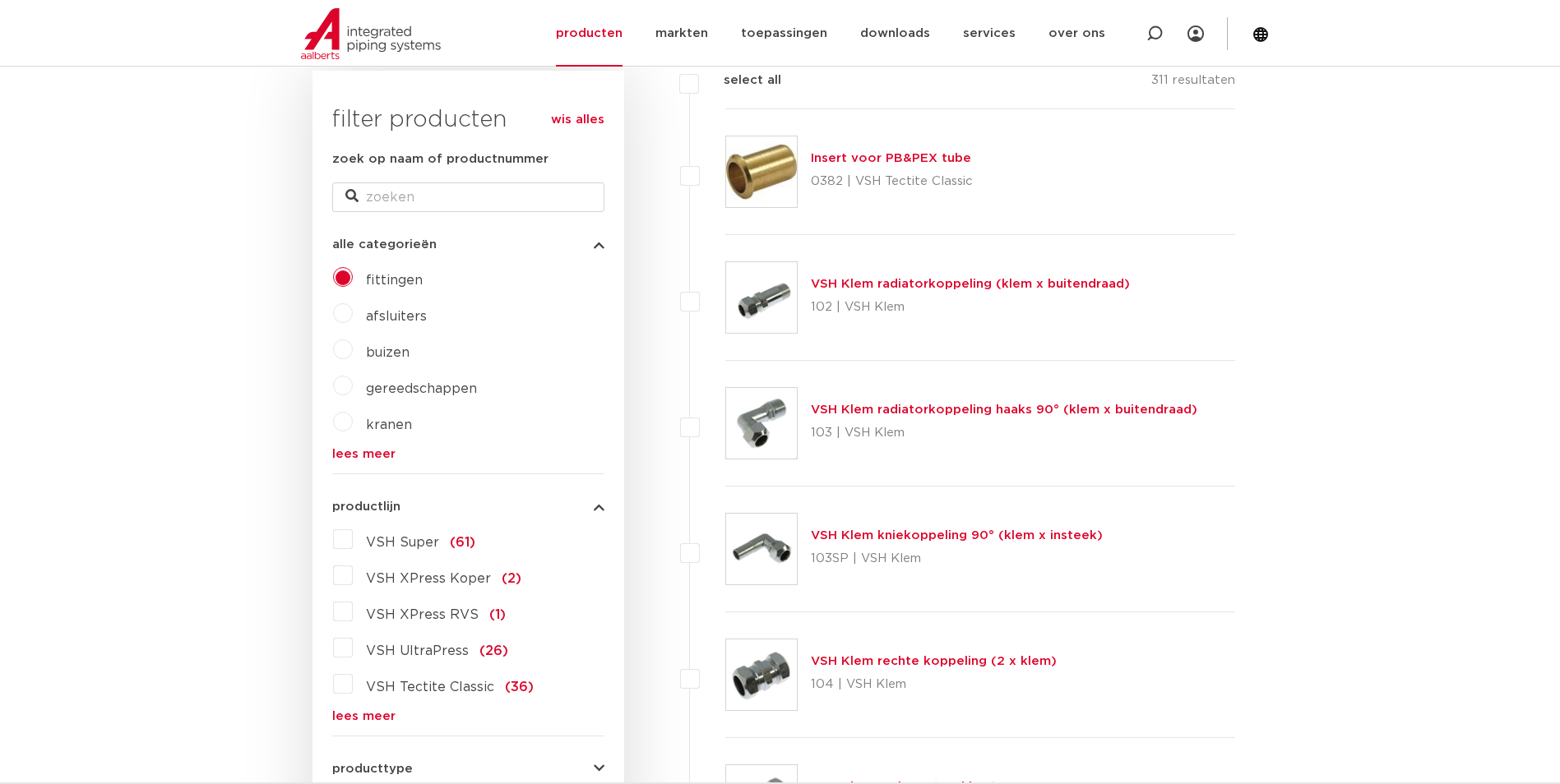
click at [352, 453] on link "lees meer" at bounding box center [468, 454] width 272 height 12
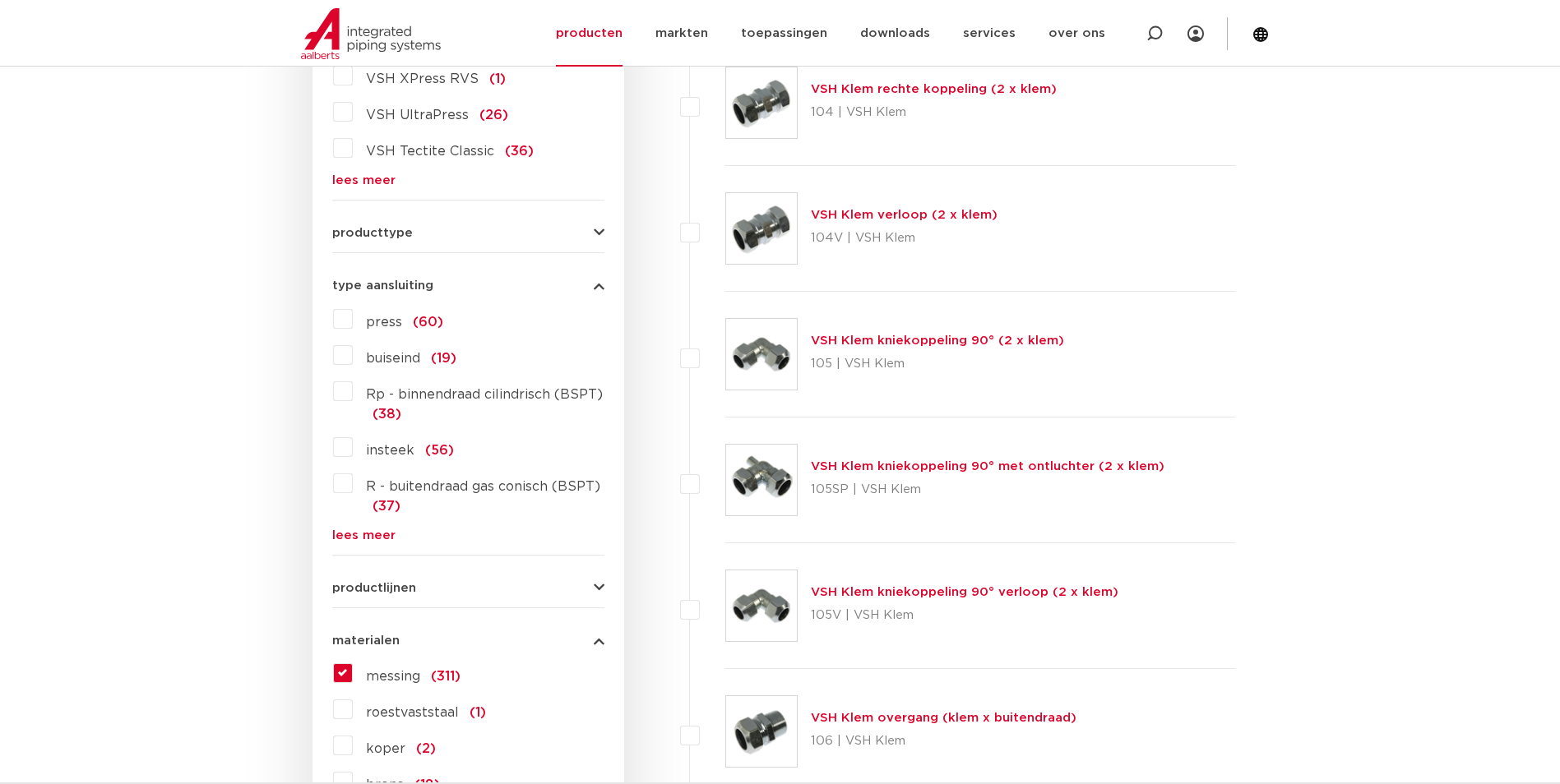
scroll to position [822, 0]
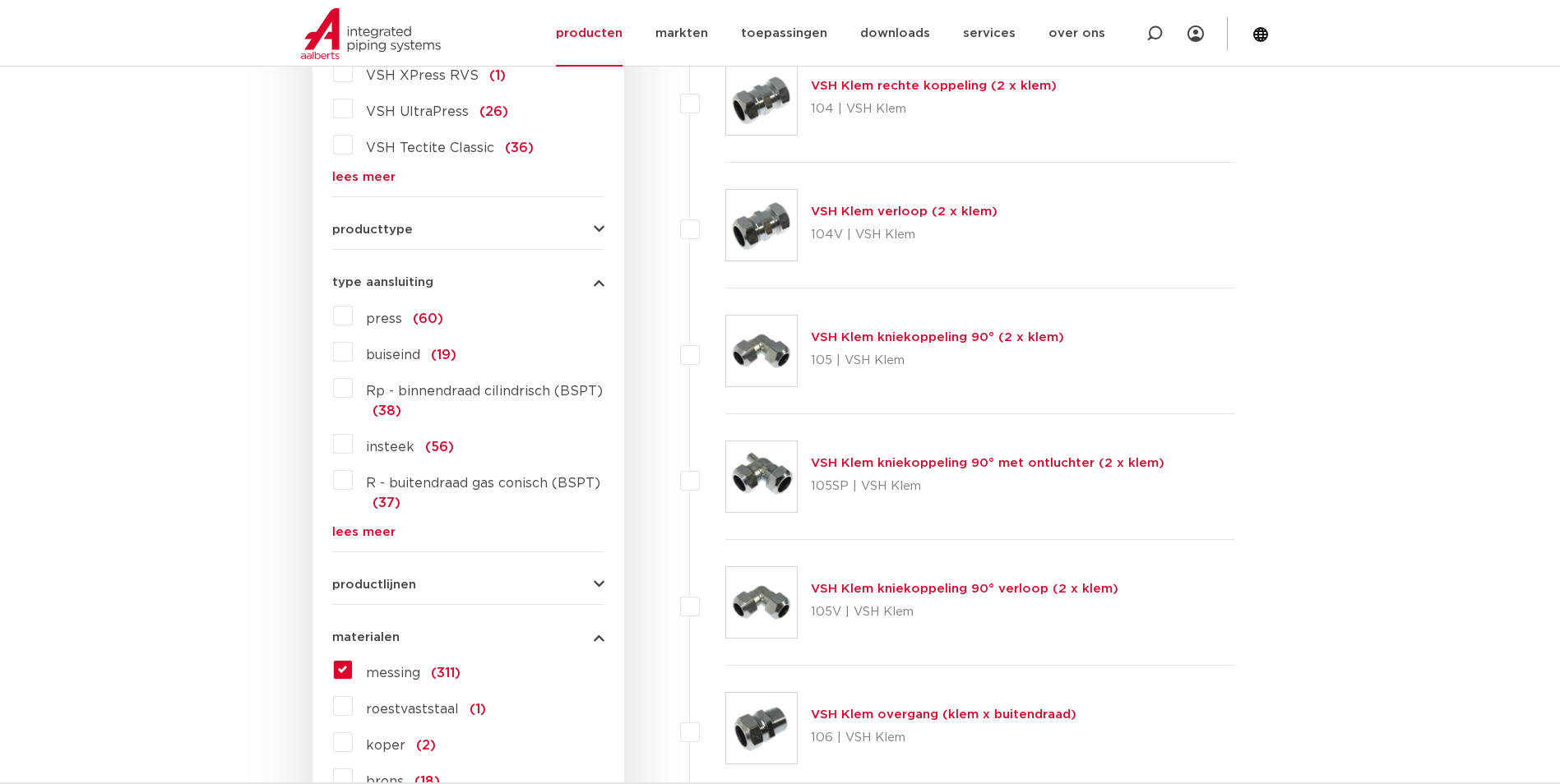
click at [601, 222] on div "producttype demontabel (92) meerdelig (33) accessoires (fittings) (10) voordeel…" at bounding box center [468, 223] width 272 height 26
click at [599, 228] on icon "button" at bounding box center [599, 229] width 11 height 12
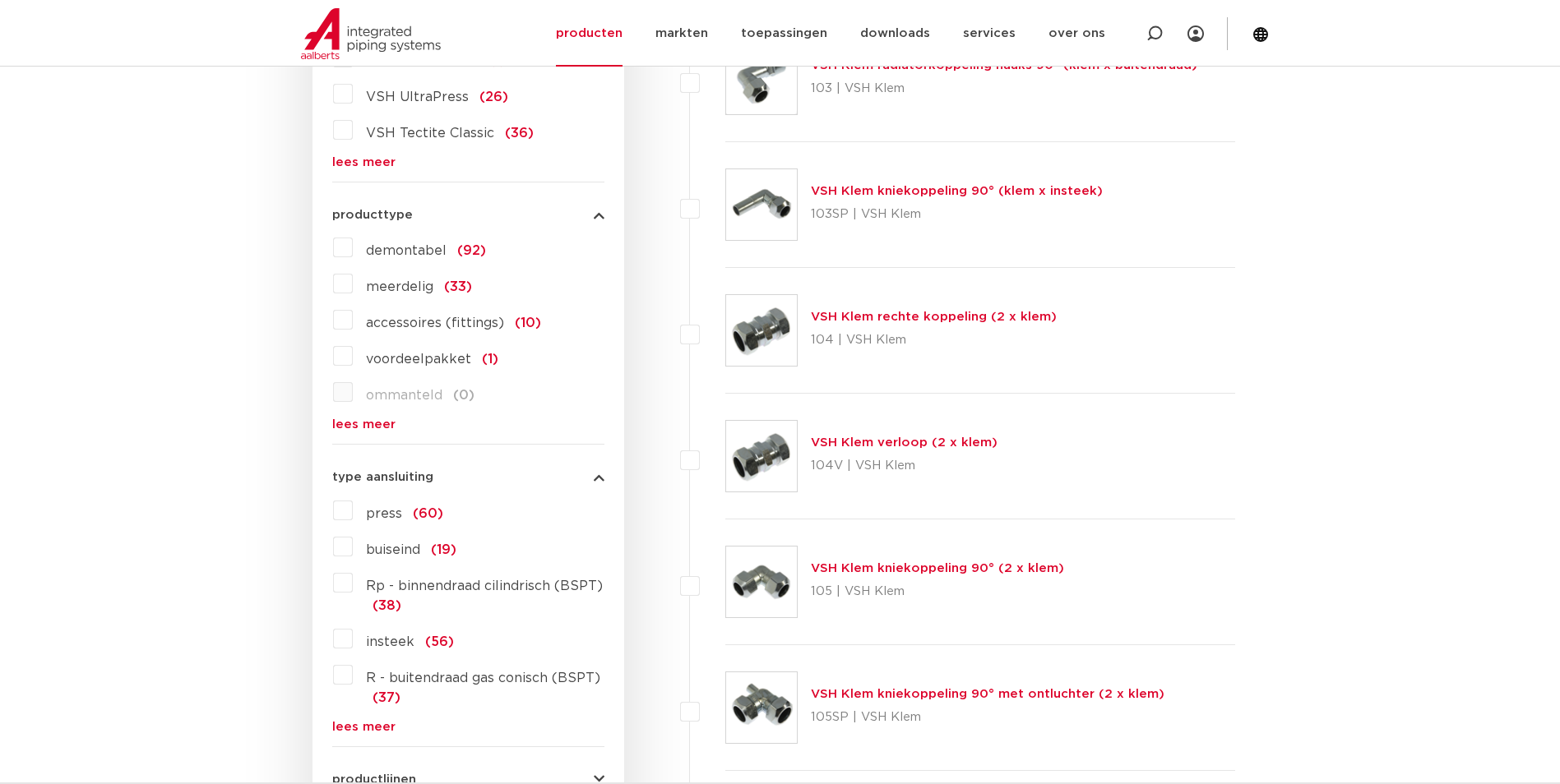
scroll to position [576, 0]
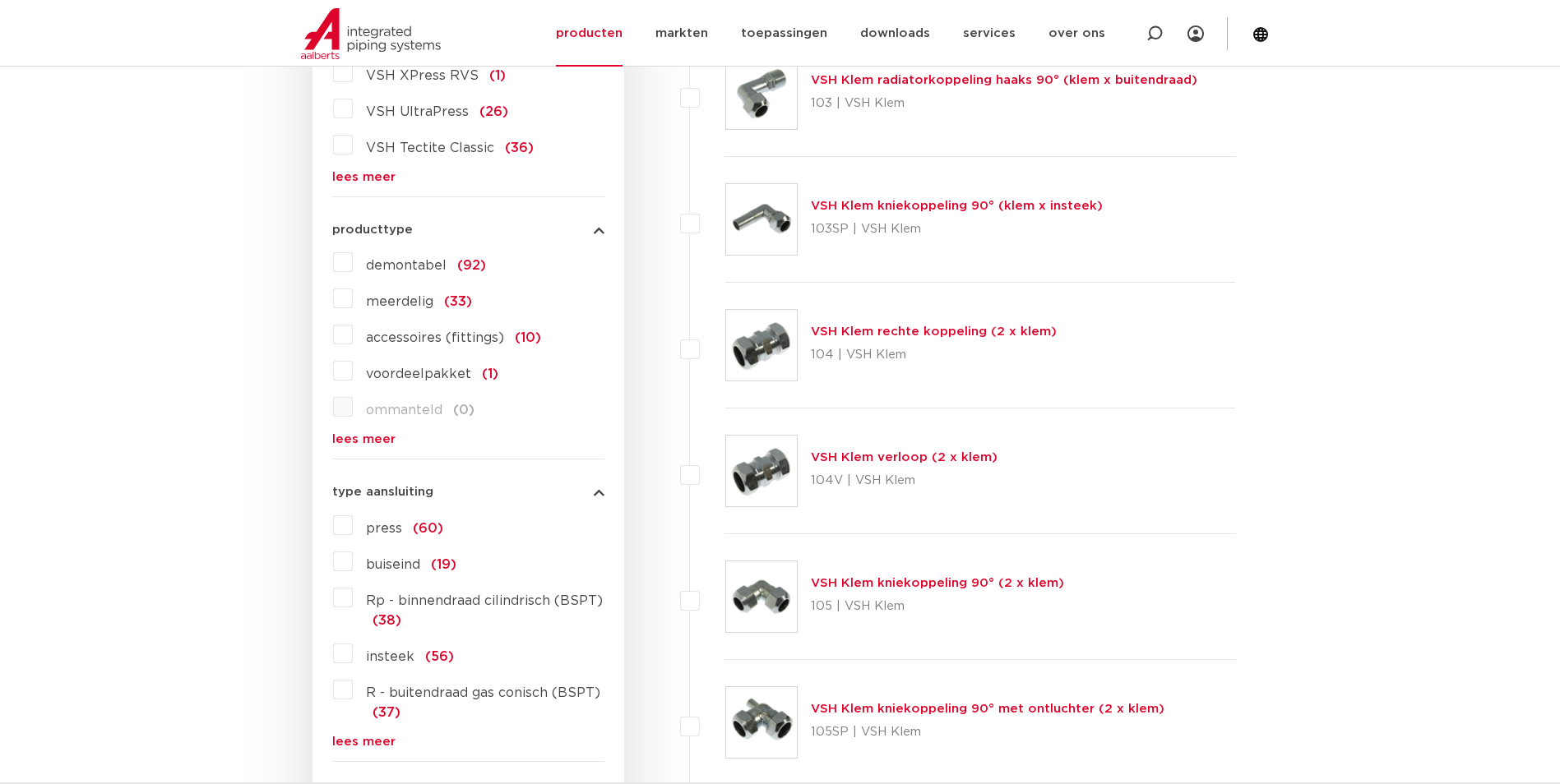
click at [377, 439] on link "lees meer" at bounding box center [468, 439] width 272 height 12
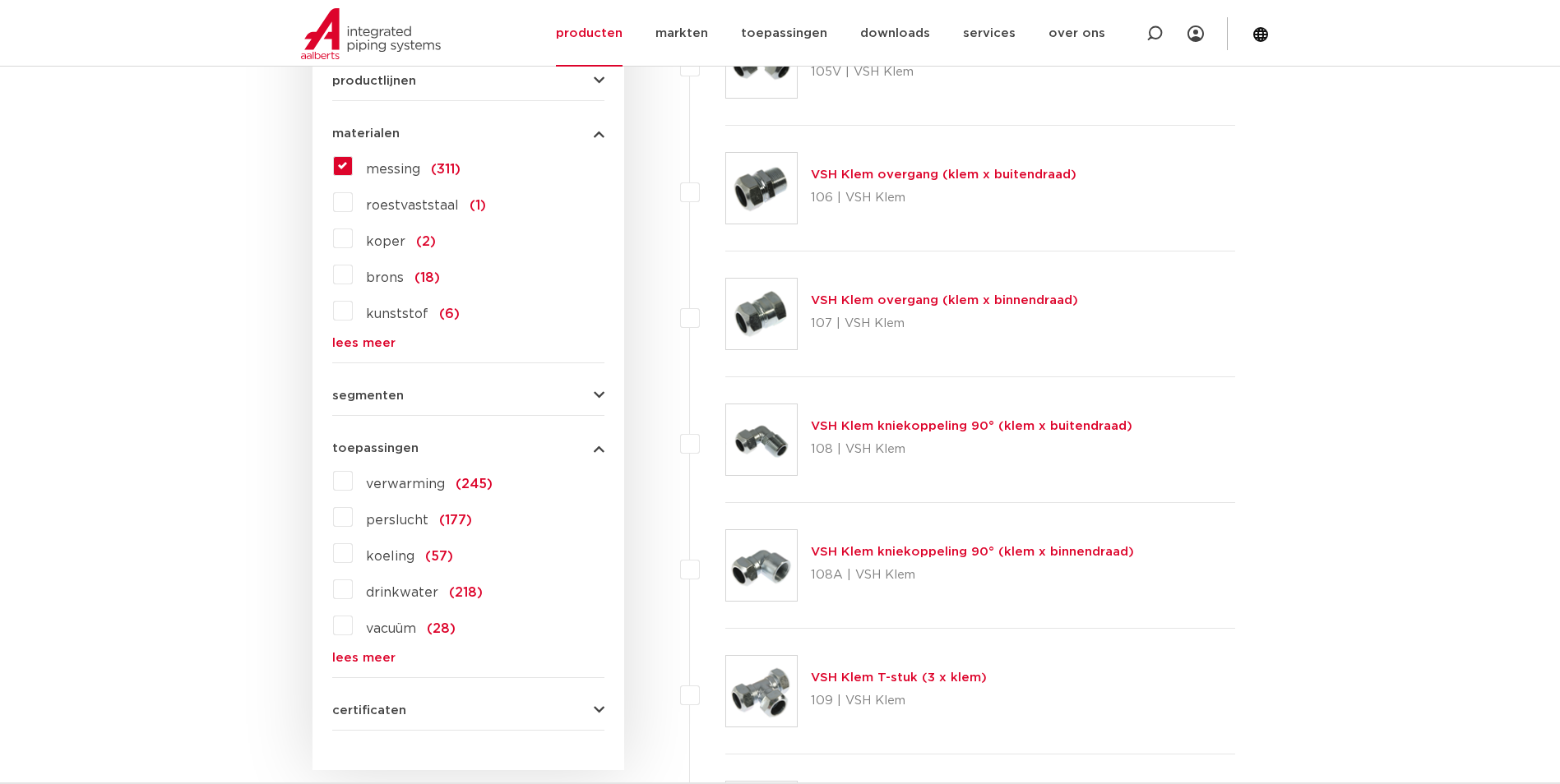
scroll to position [1398, 0]
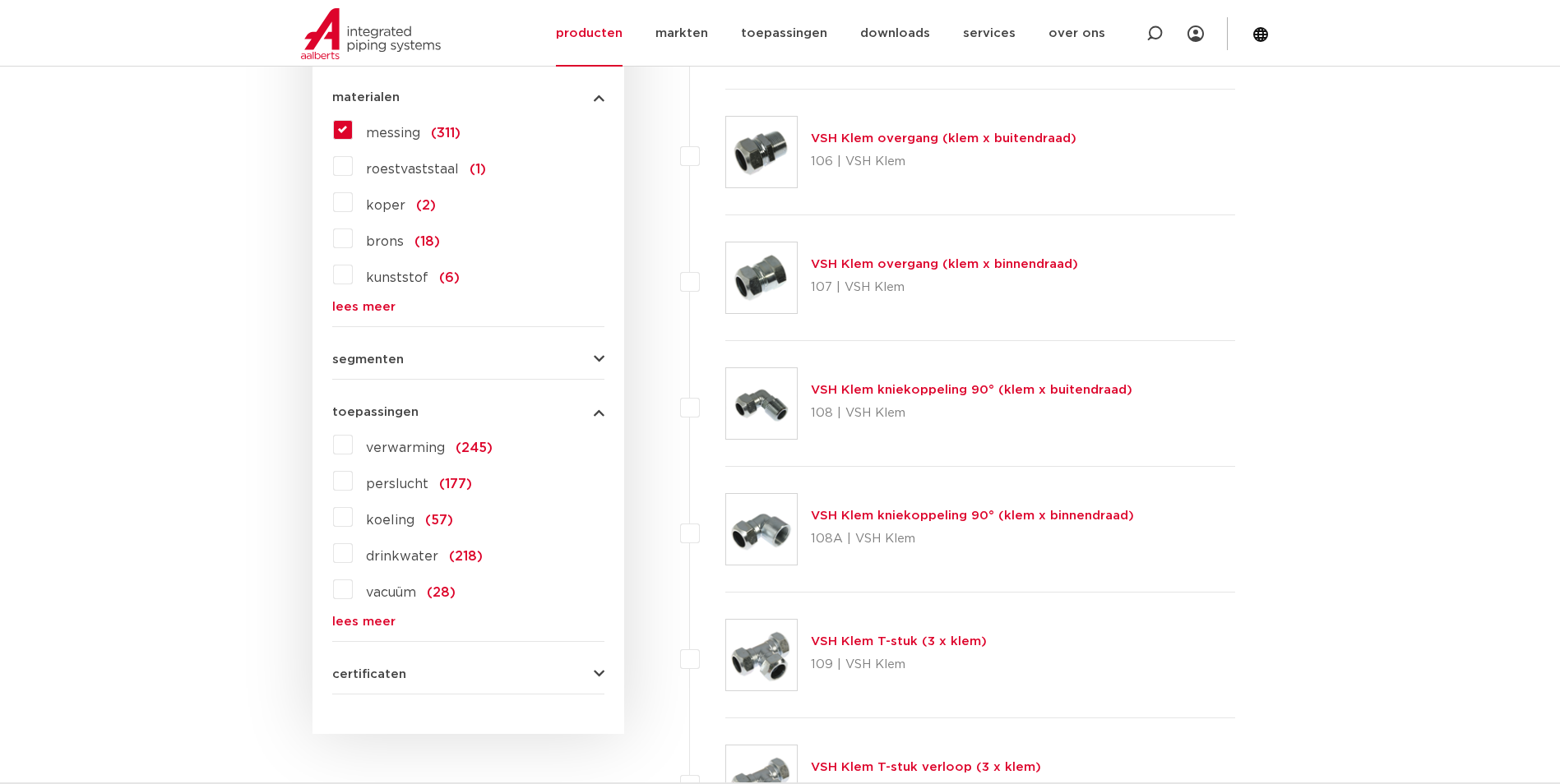
click at [353, 127] on label "messing (311)" at bounding box center [407, 130] width 108 height 26
click at [0, 0] on input "messing (311)" at bounding box center [0, 0] width 0 height 0
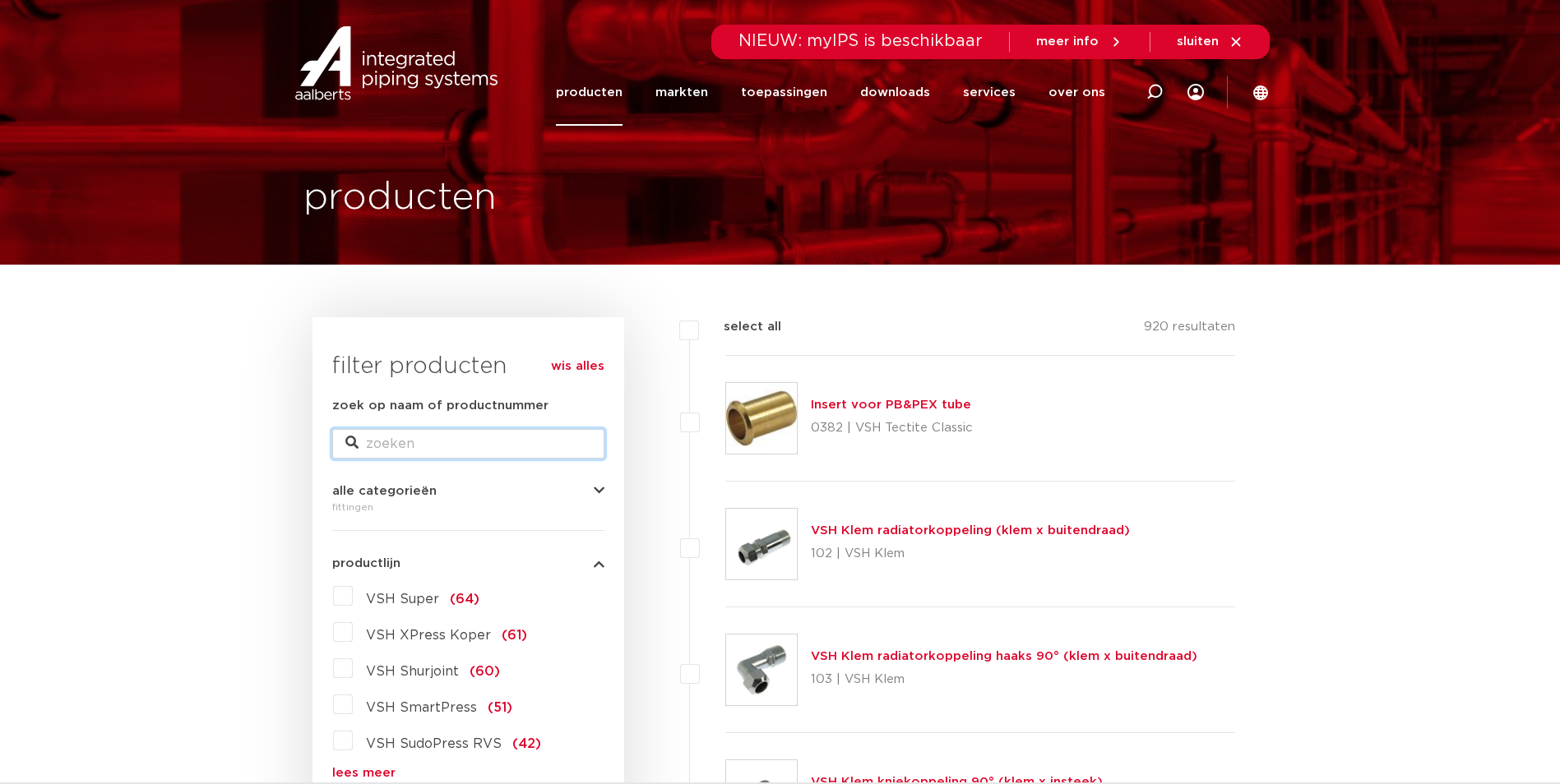
click at [525, 446] on input "zoek op naam of productnummer" at bounding box center [468, 444] width 272 height 30
type input "connection"
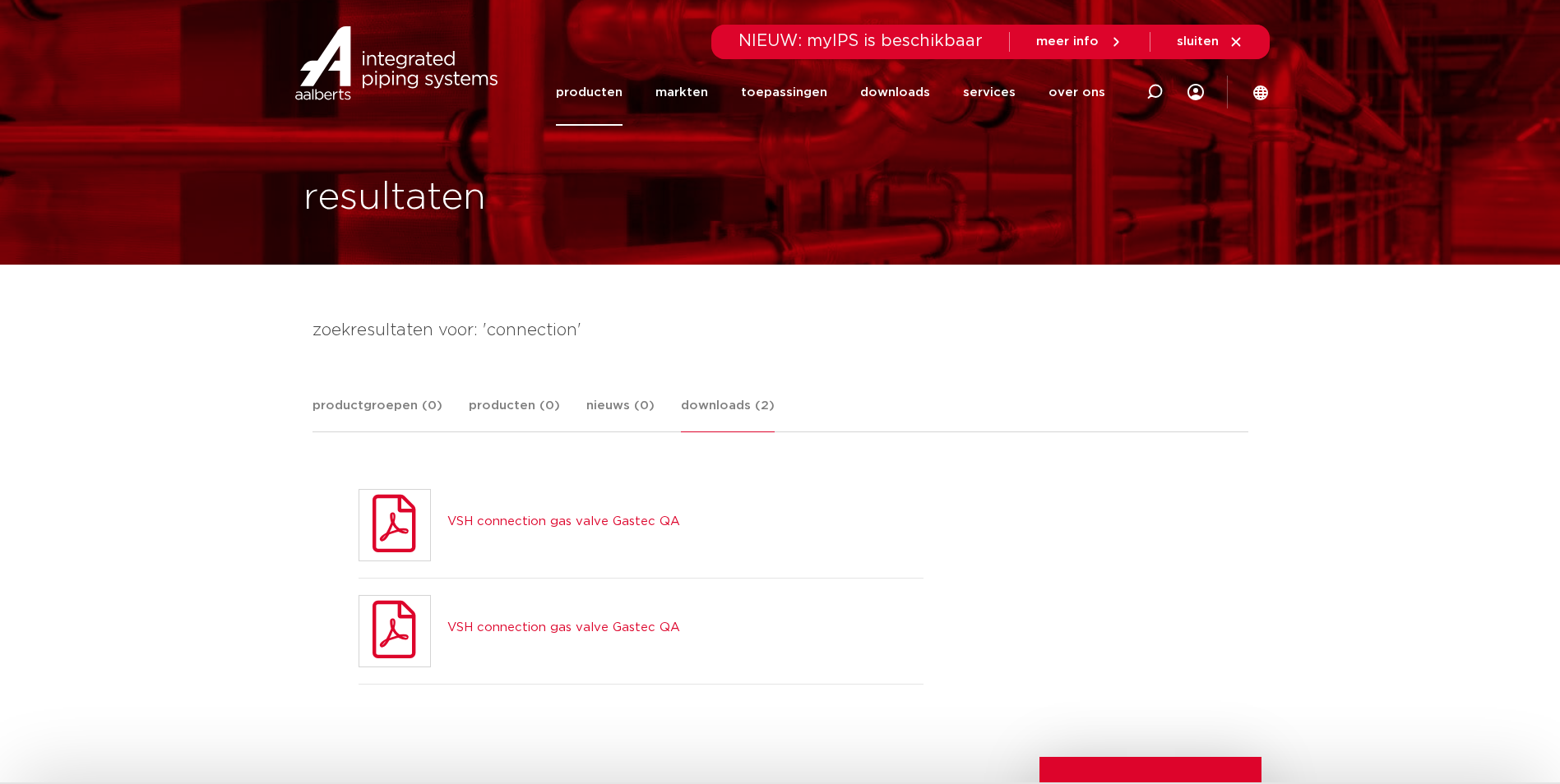
click at [588, 522] on link "VSH connection gas valve Gastec QA" at bounding box center [563, 521] width 232 height 12
click at [566, 629] on link "VSH connection gas valve Gastec QA" at bounding box center [563, 628] width 232 height 12
click at [1065, 92] on link "over ons" at bounding box center [1077, 92] width 57 height 67
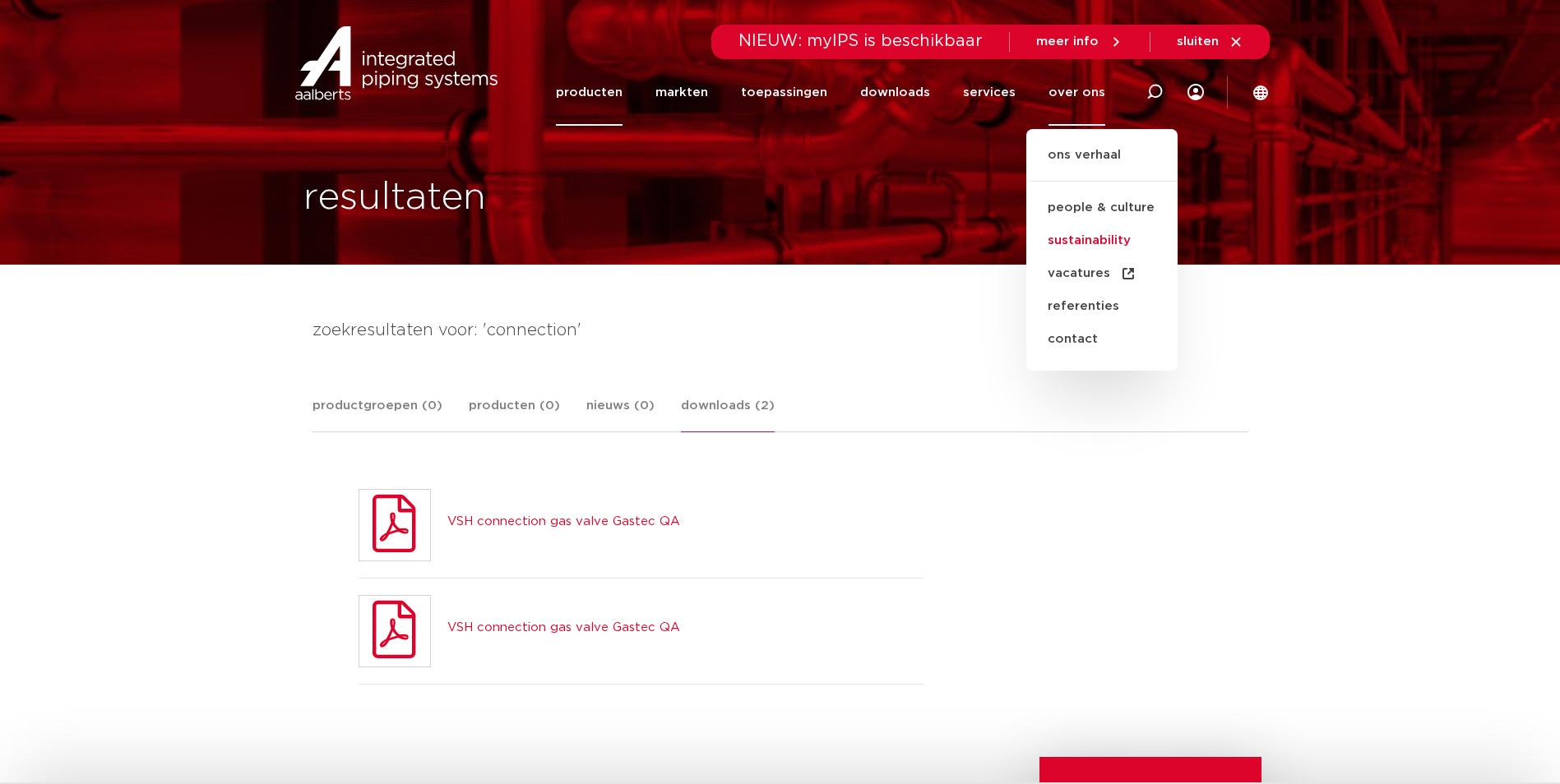
click at [1056, 245] on link "sustainability" at bounding box center [1102, 240] width 152 height 33
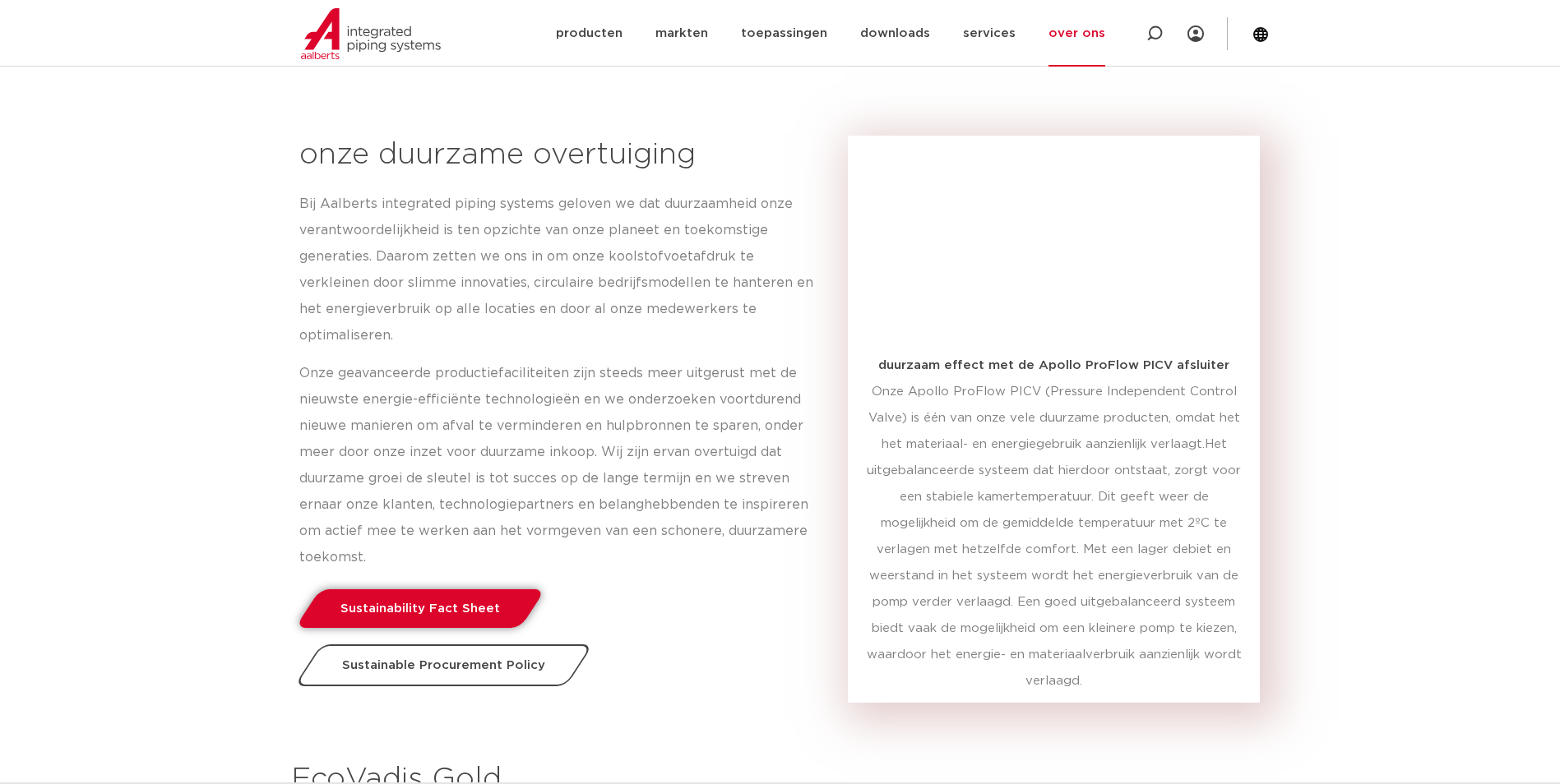
scroll to position [1315, 0]
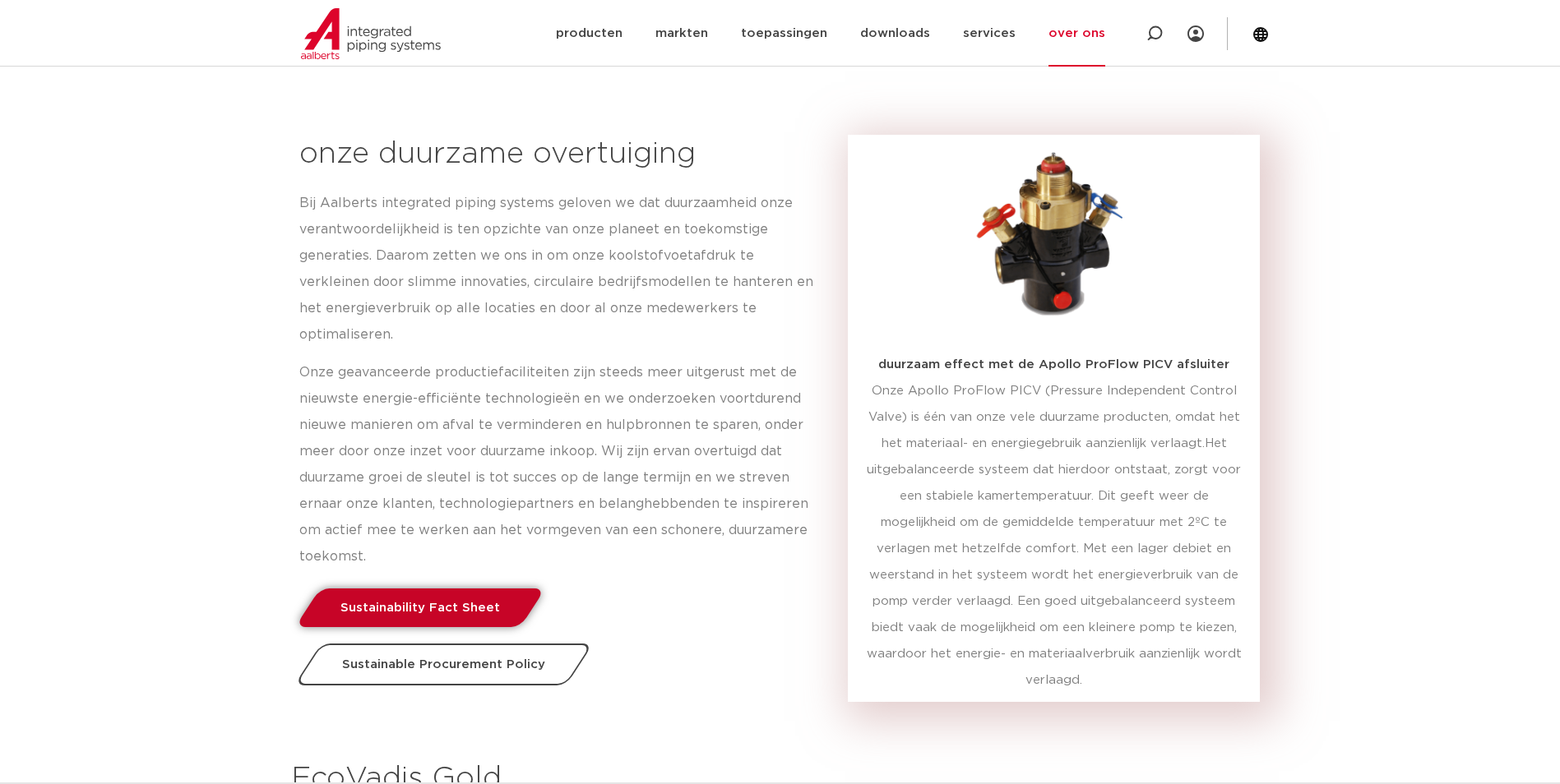
click at [402, 602] on span "Sustainability Fact Sheet" at bounding box center [421, 608] width 159 height 12
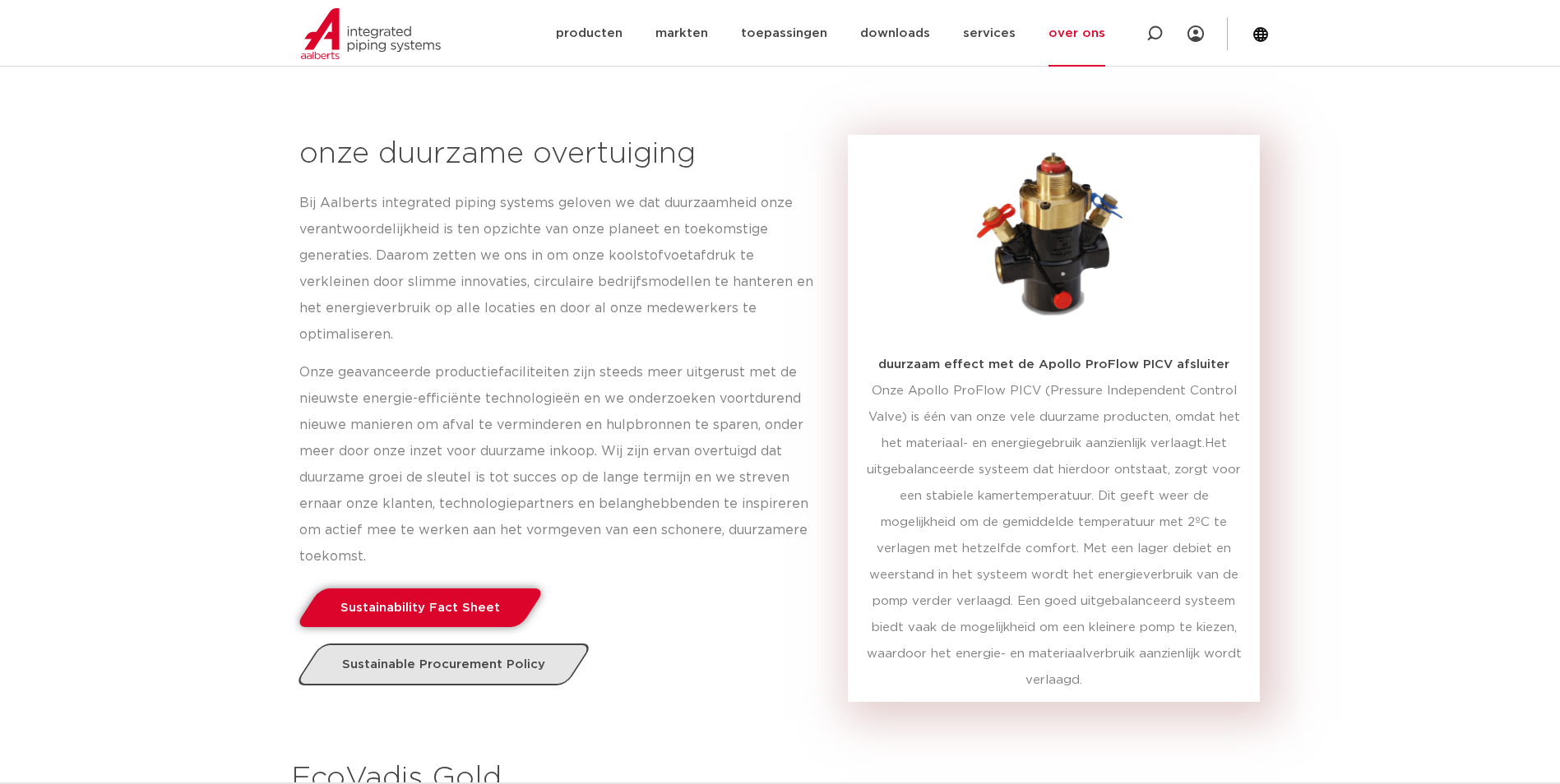
click at [425, 658] on span "Sustainable Procurement Policy" at bounding box center [444, 664] width 203 height 12
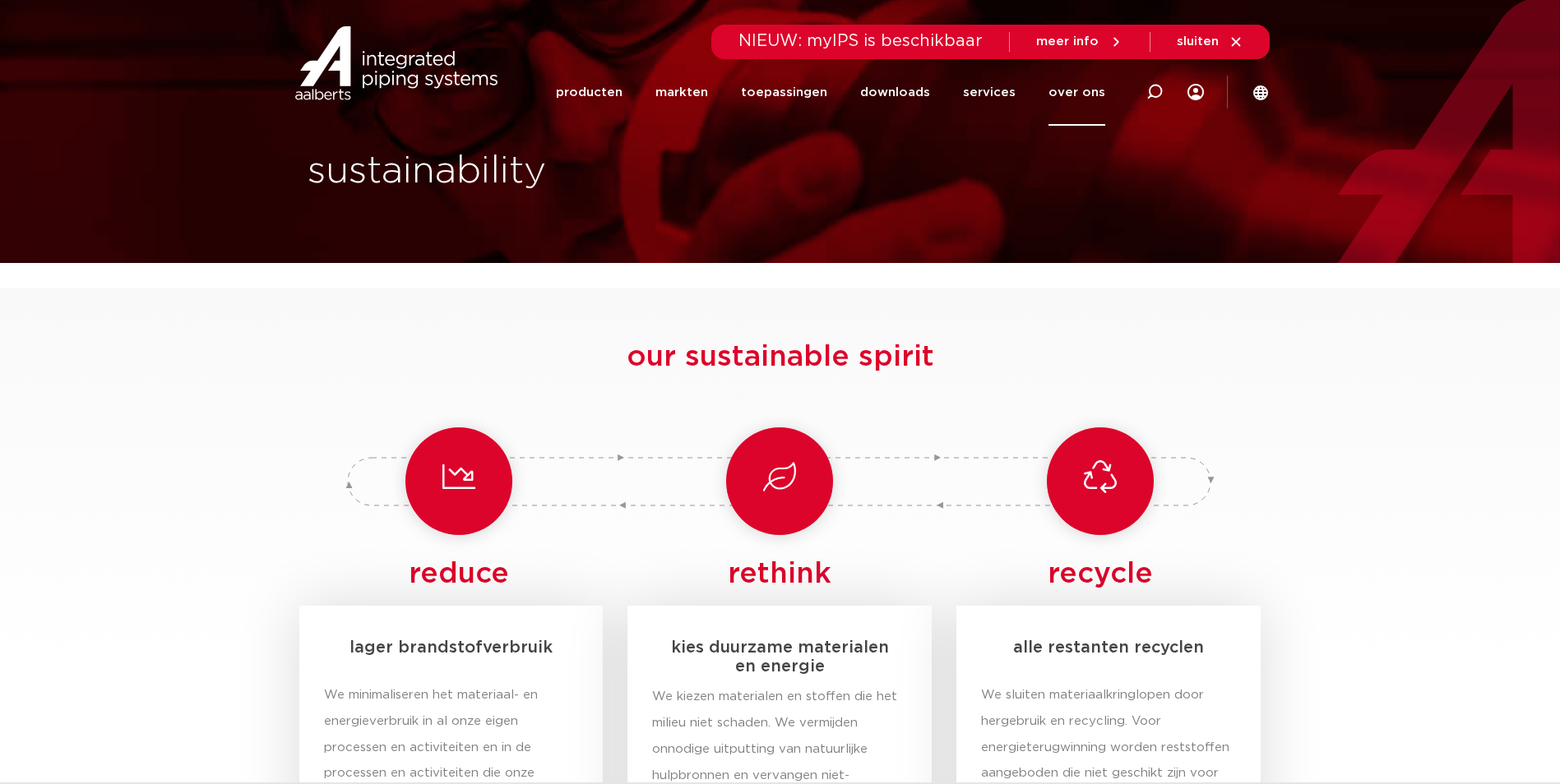
scroll to position [0, 0]
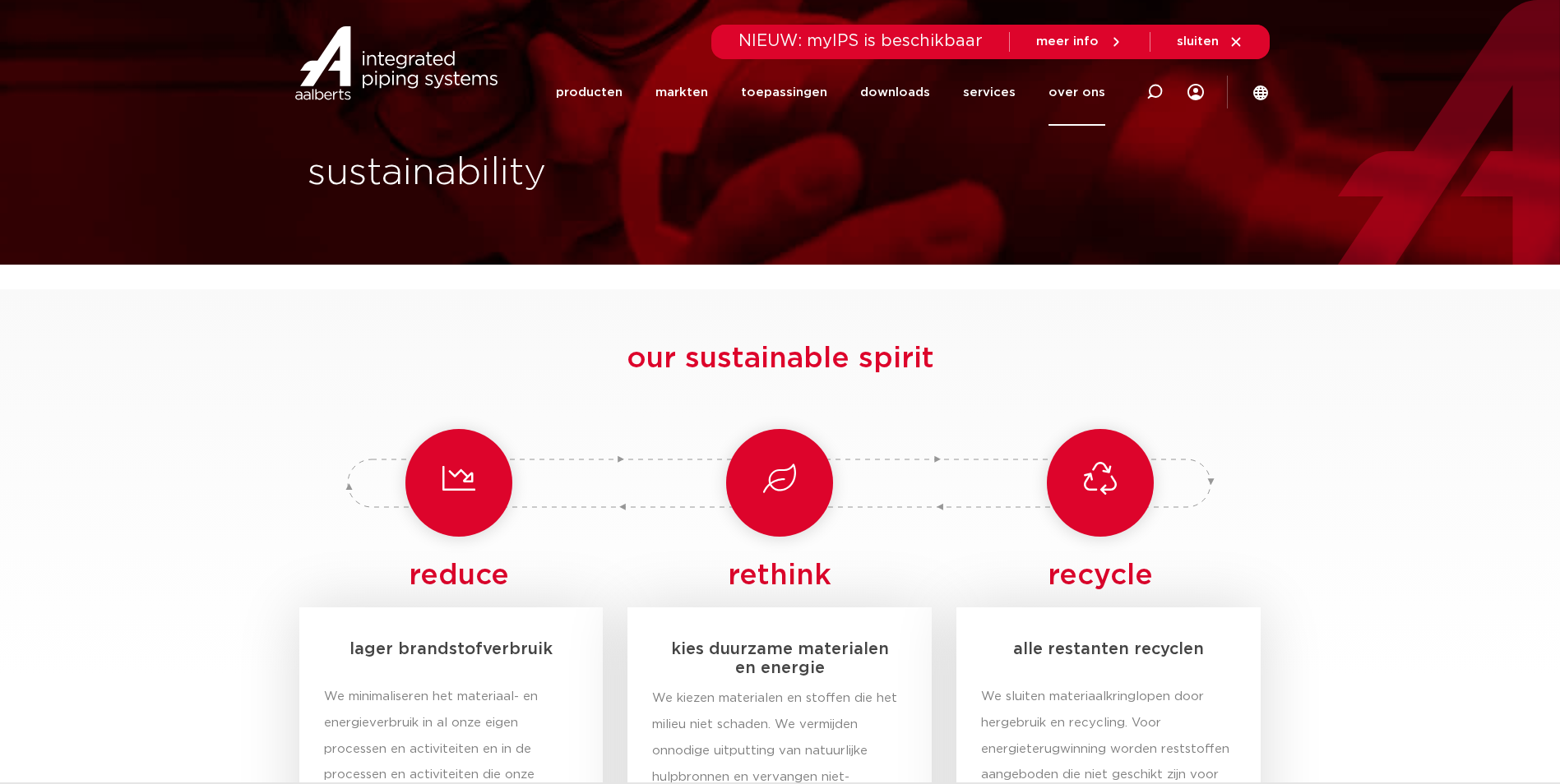
click at [1097, 93] on link "over ons" at bounding box center [1077, 92] width 57 height 67
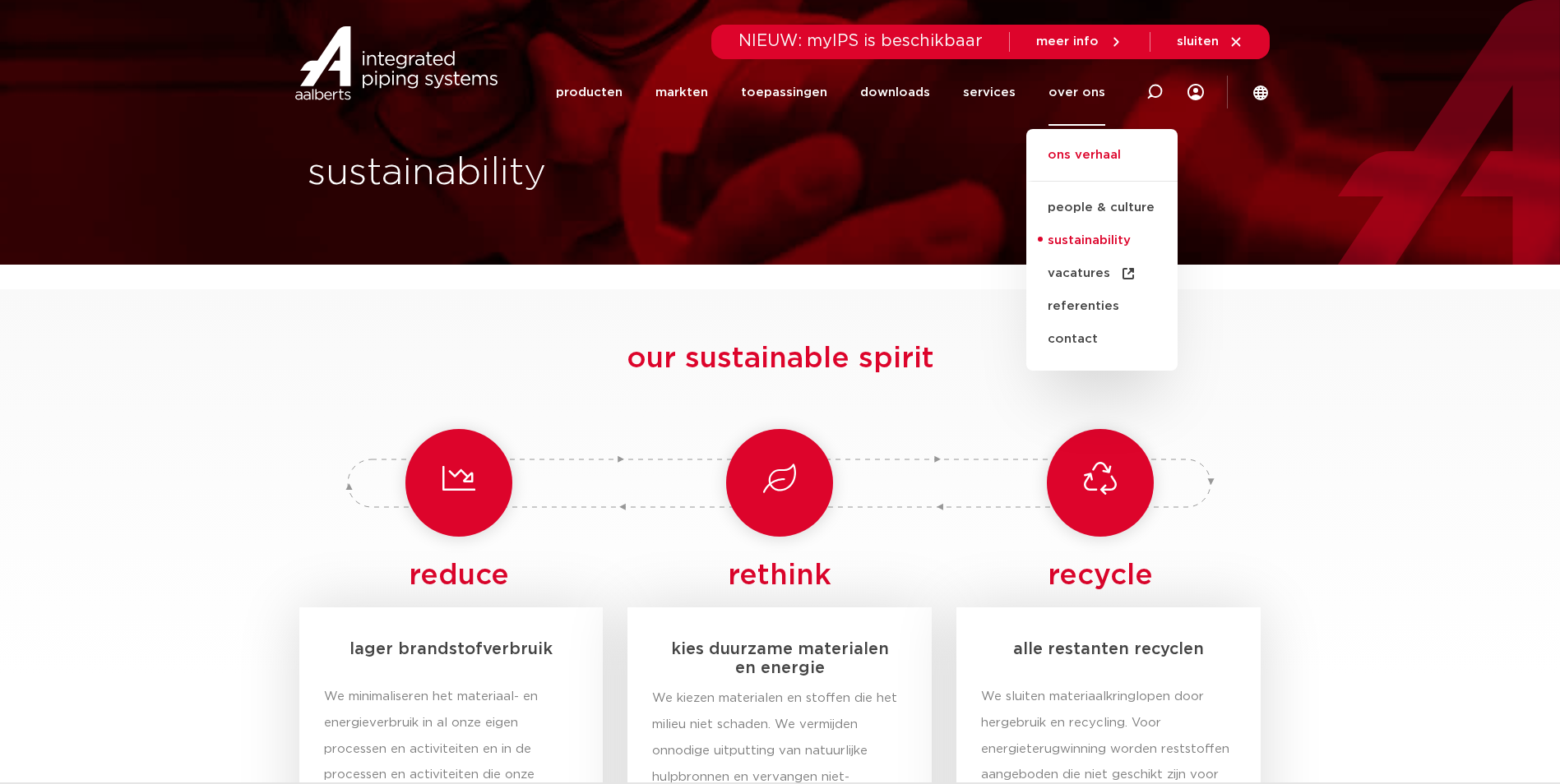
click at [1106, 154] on link "ons verhaal" at bounding box center [1102, 163] width 152 height 36
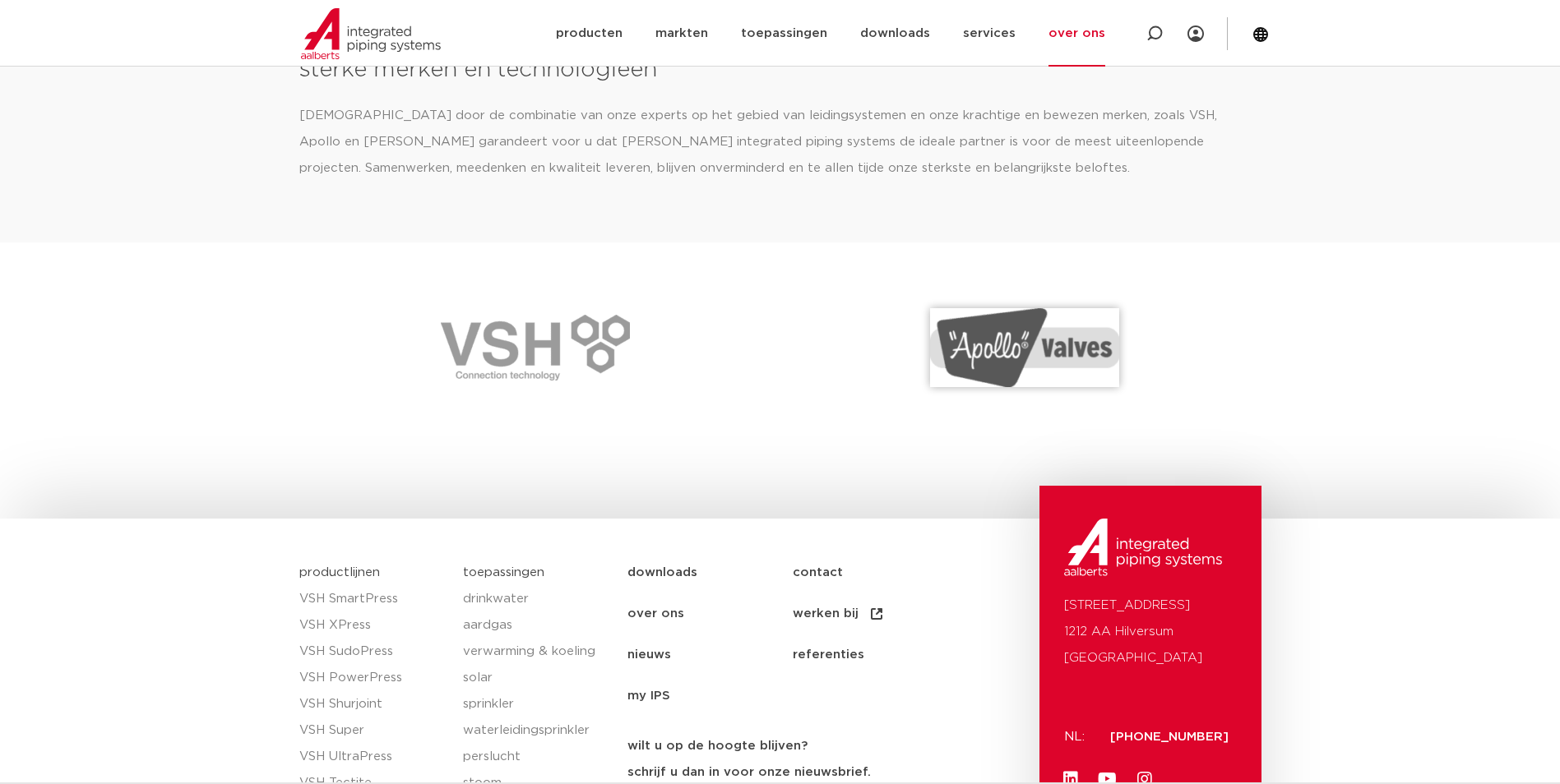
scroll to position [2220, 0]
click at [525, 349] on img at bounding box center [535, 347] width 189 height 66
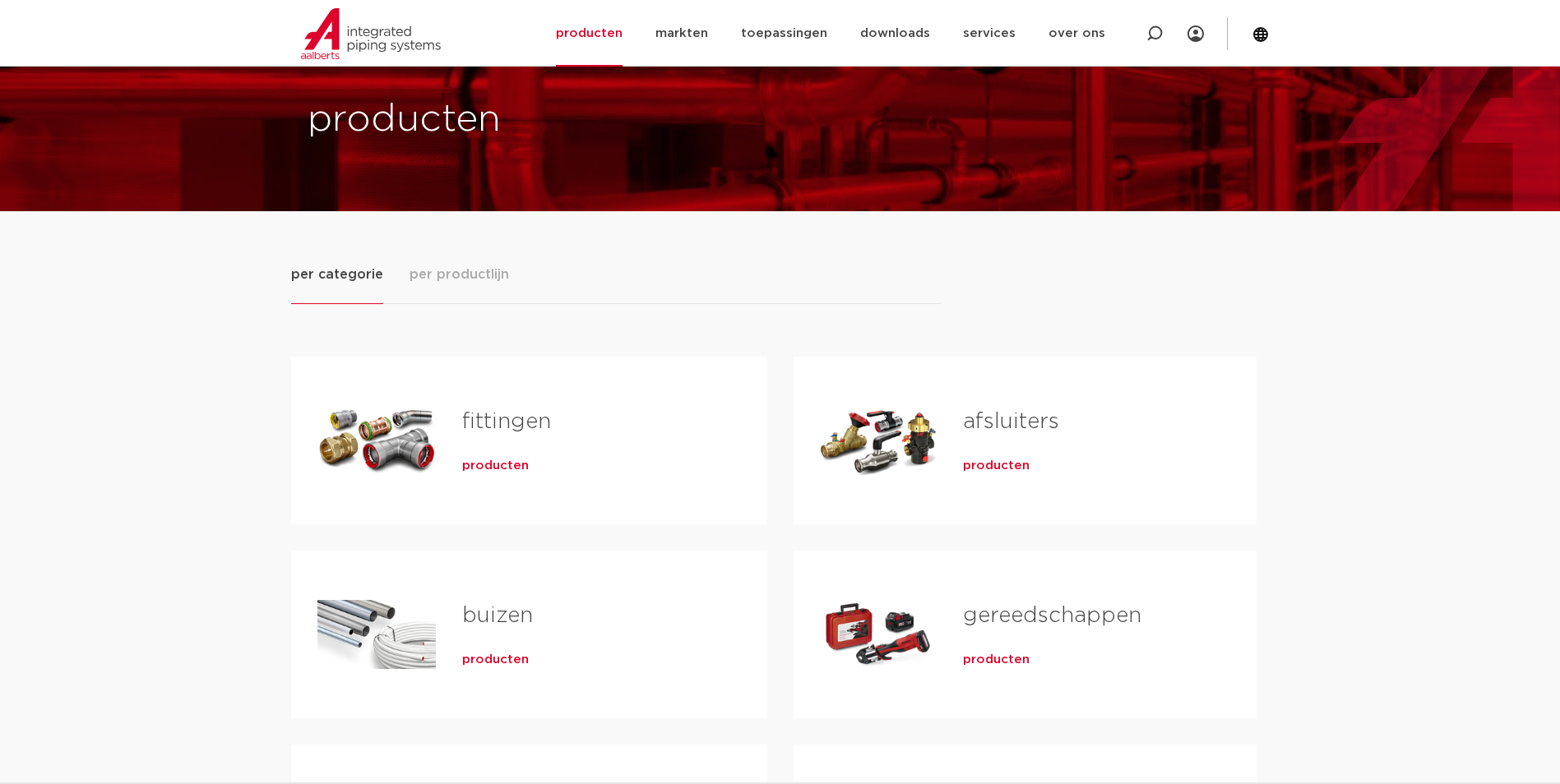
scroll to position [164, 0]
